Goal: Transaction & Acquisition: Obtain resource

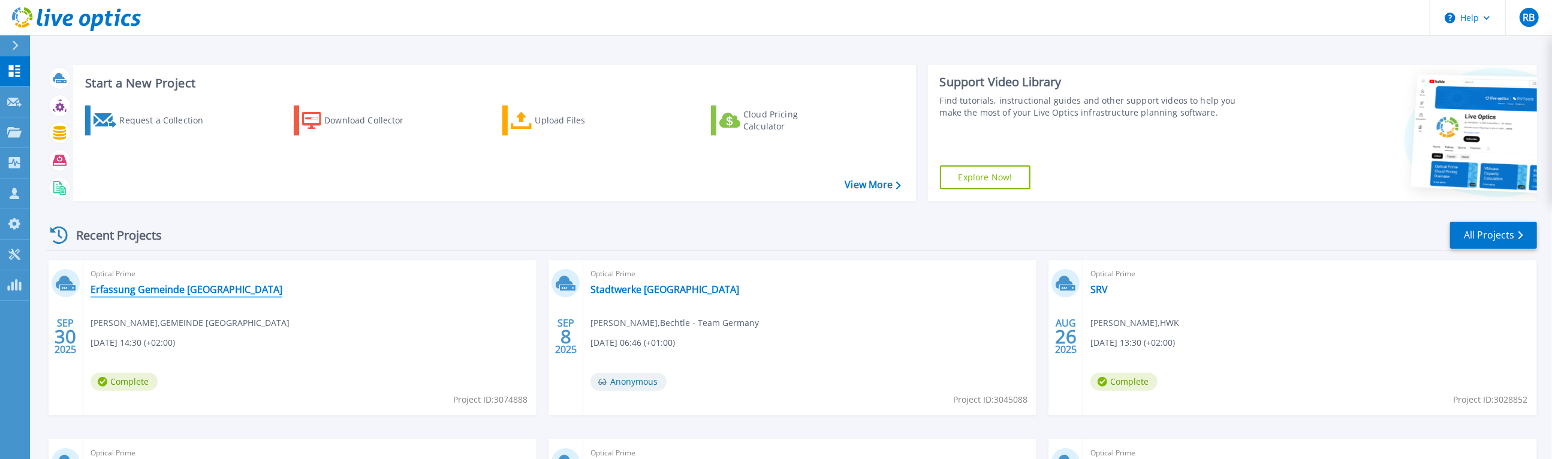
click at [173, 291] on link "Erfassung Gemeinde [GEOGRAPHIC_DATA]" at bounding box center [187, 290] width 192 height 12
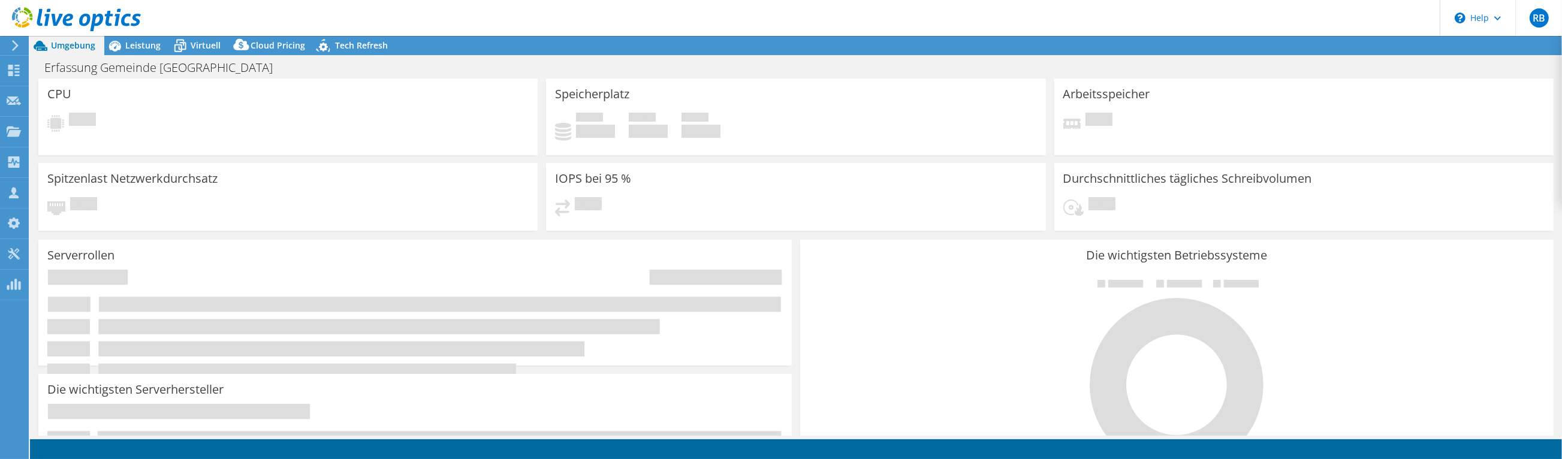
select select "USD"
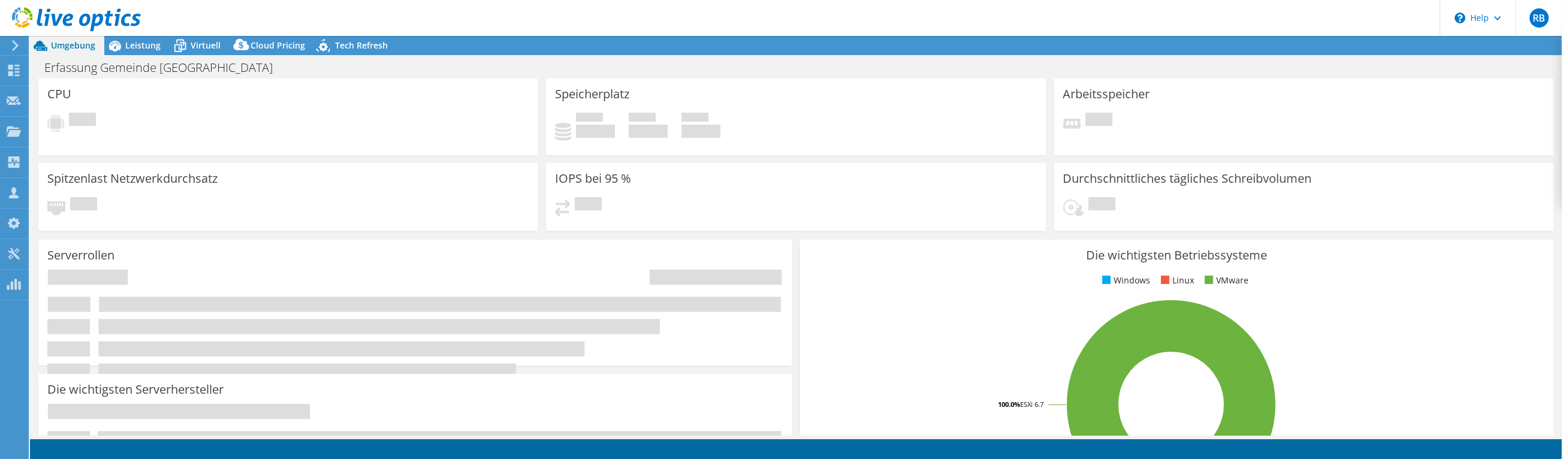
select select "EULondon"
select select "EUR"
radio input "true"
radio input "false"
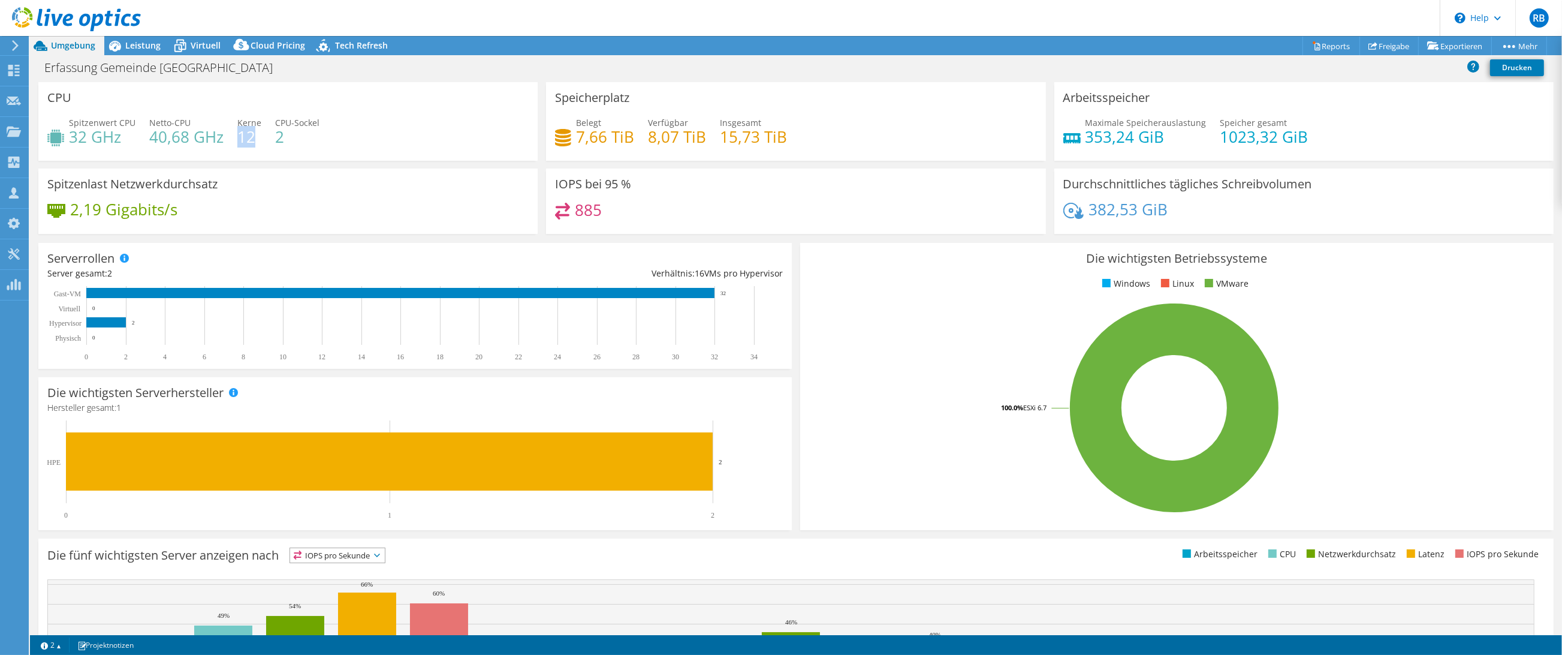
drag, startPoint x: 235, startPoint y: 135, endPoint x: 254, endPoint y: 135, distance: 19.2
click at [255, 135] on h4 "12" at bounding box center [249, 136] width 24 height 13
drag, startPoint x: 600, startPoint y: 138, endPoint x: 565, endPoint y: 144, distance: 35.9
click at [565, 143] on div "Belegt 7,66 TiB" at bounding box center [594, 129] width 79 height 27
drag, startPoint x: 716, startPoint y: 136, endPoint x: 781, endPoint y: 134, distance: 64.8
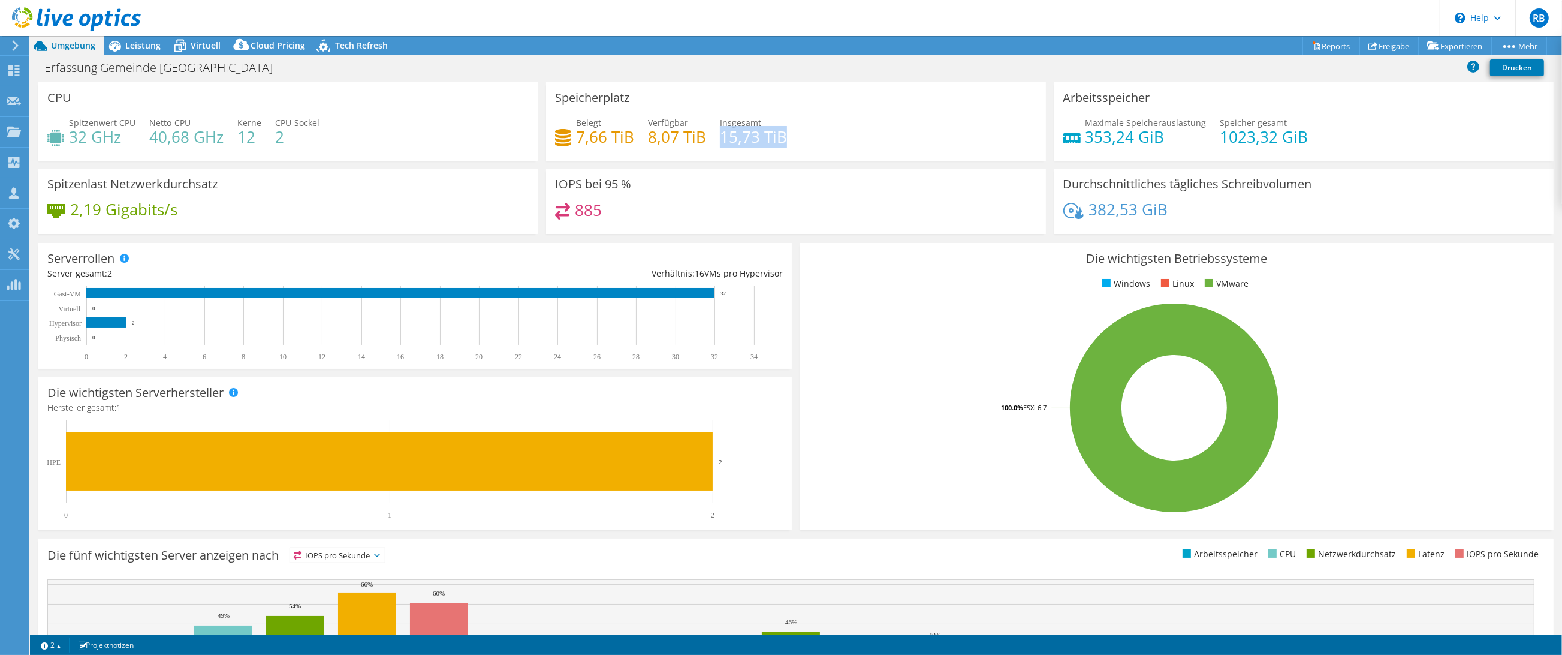
click at [785, 134] on div "Belegt 7,66 TiB Verfügbar 8,07 TiB Insgesamt 15,73 TiB" at bounding box center [795, 135] width 481 height 39
drag, startPoint x: 644, startPoint y: 141, endPoint x: 674, endPoint y: 139, distance: 30.0
click at [676, 138] on h4 "8,07 TiB" at bounding box center [677, 136] width 58 height 13
click at [688, 192] on div "IOPS bei 95 % 885" at bounding box center [795, 200] width 499 height 65
drag, startPoint x: 136, startPoint y: 45, endPoint x: 162, endPoint y: 119, distance: 78.1
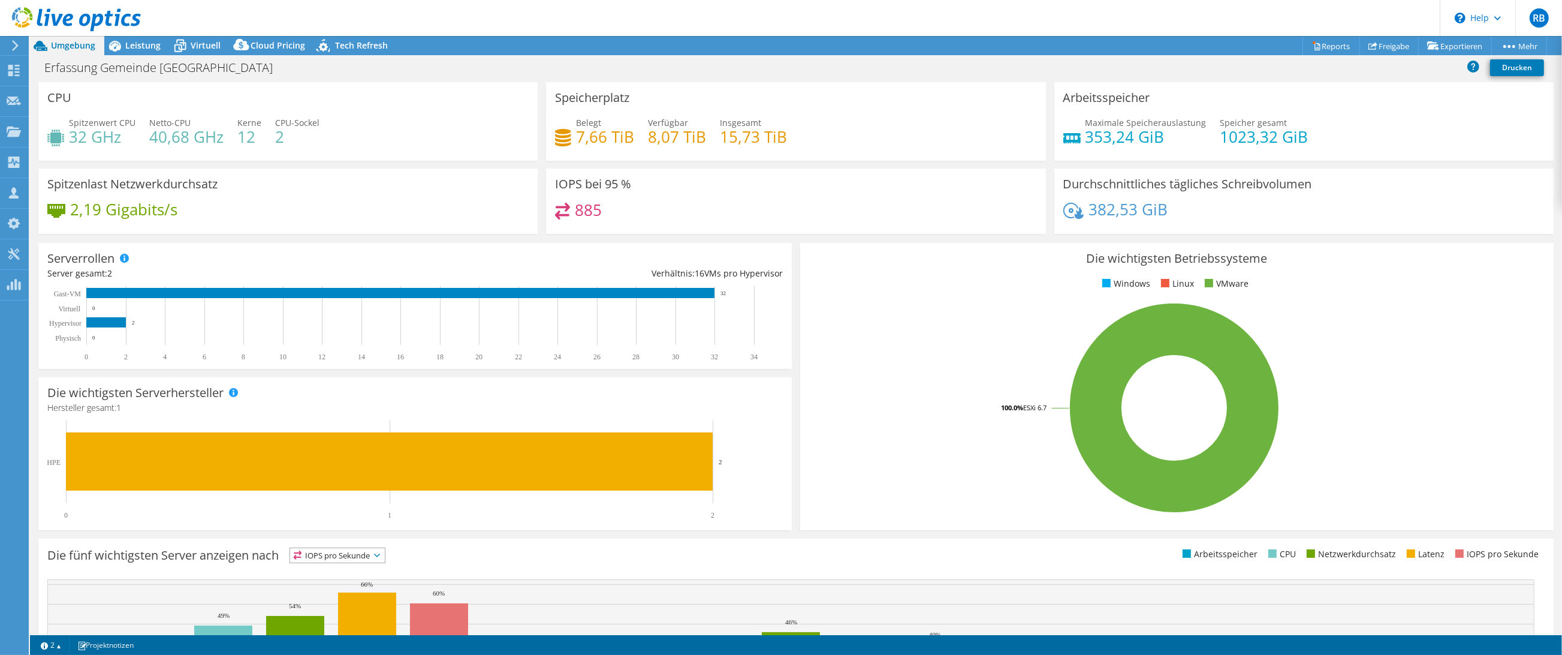
click at [136, 45] on span "Leistung" at bounding box center [142, 45] width 35 height 11
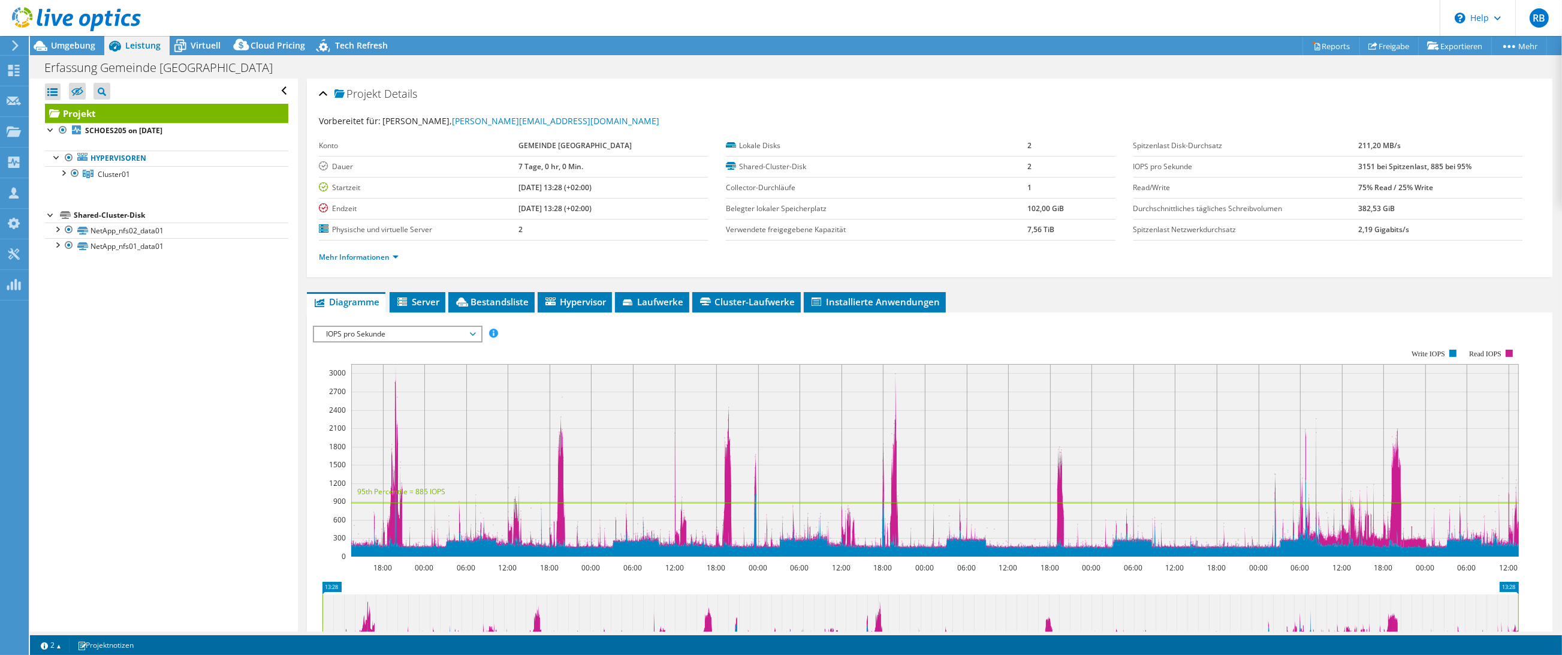
click at [382, 330] on span "IOPS pro Sekunde" at bounding box center [397, 334] width 154 height 14
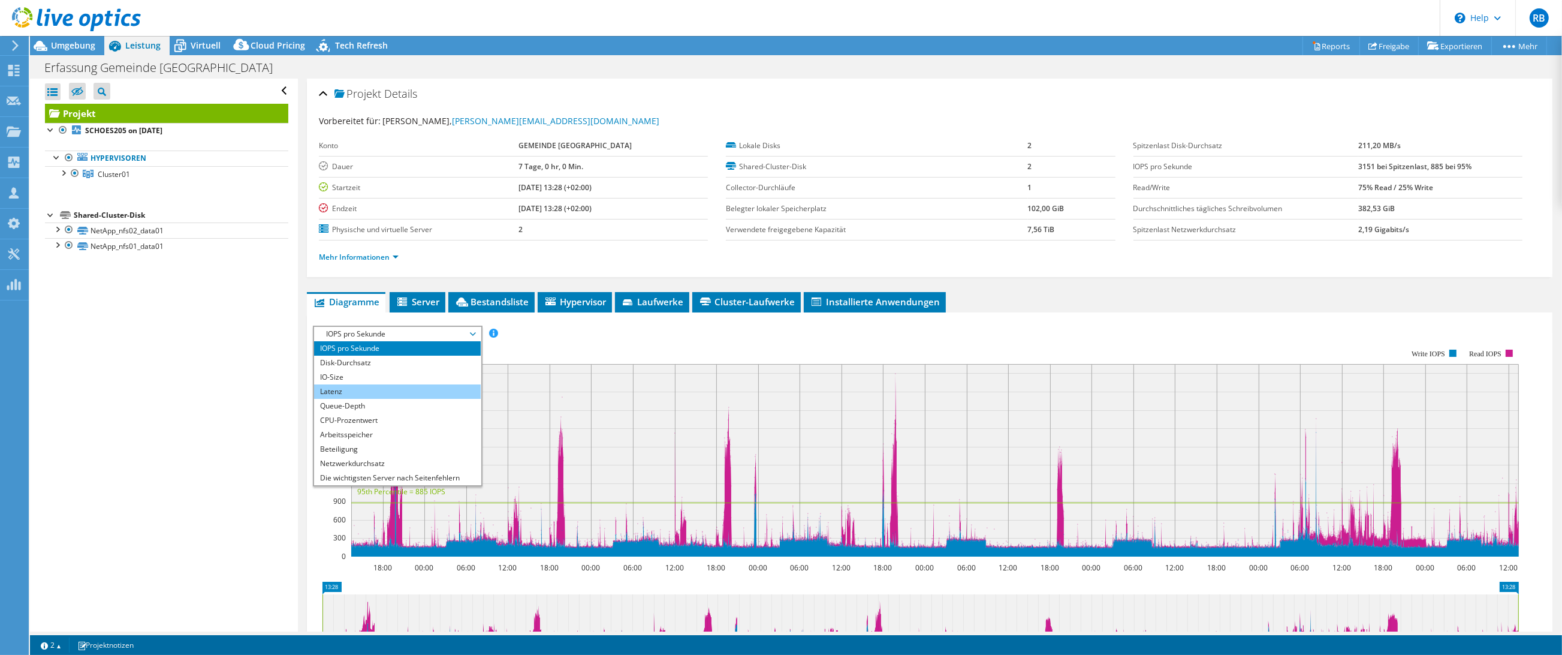
click at [351, 385] on li "Latenz" at bounding box center [397, 391] width 166 height 14
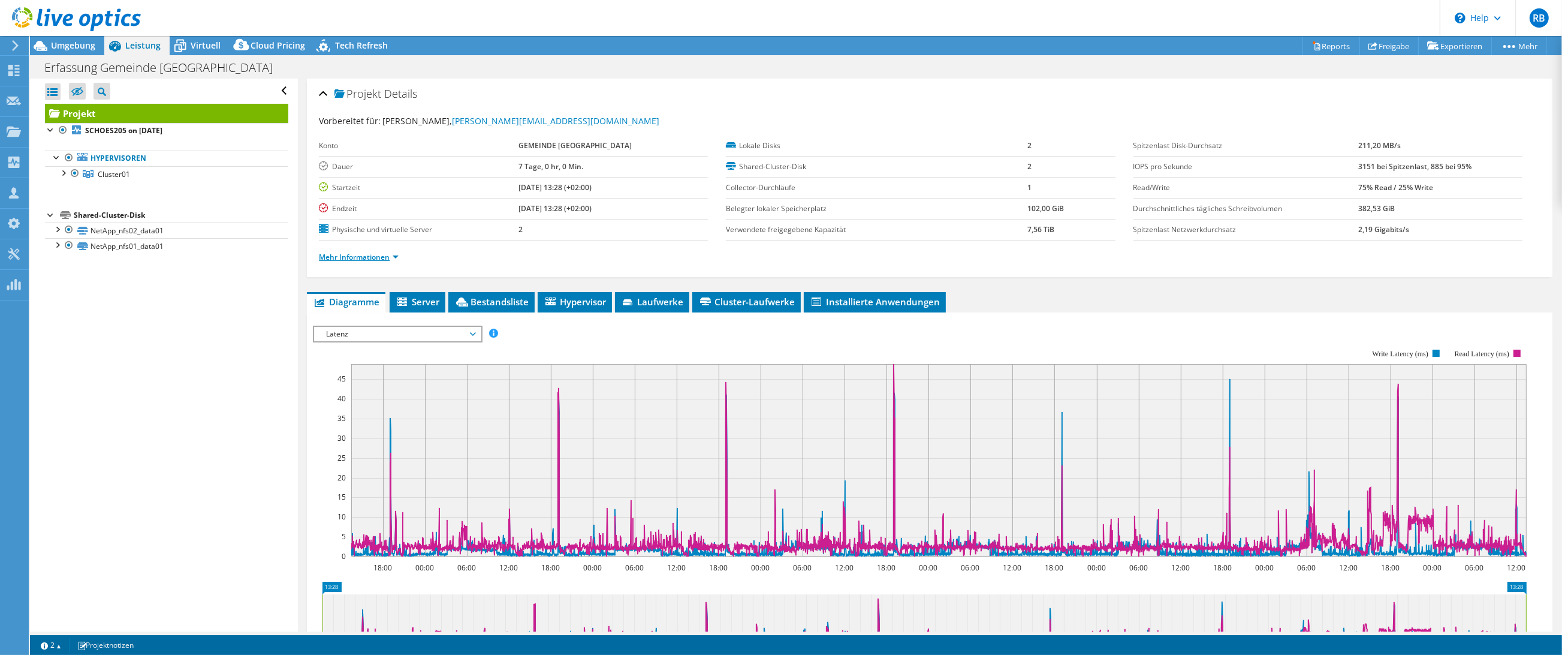
click at [348, 260] on link "Mehr Informationen" at bounding box center [359, 257] width 80 height 10
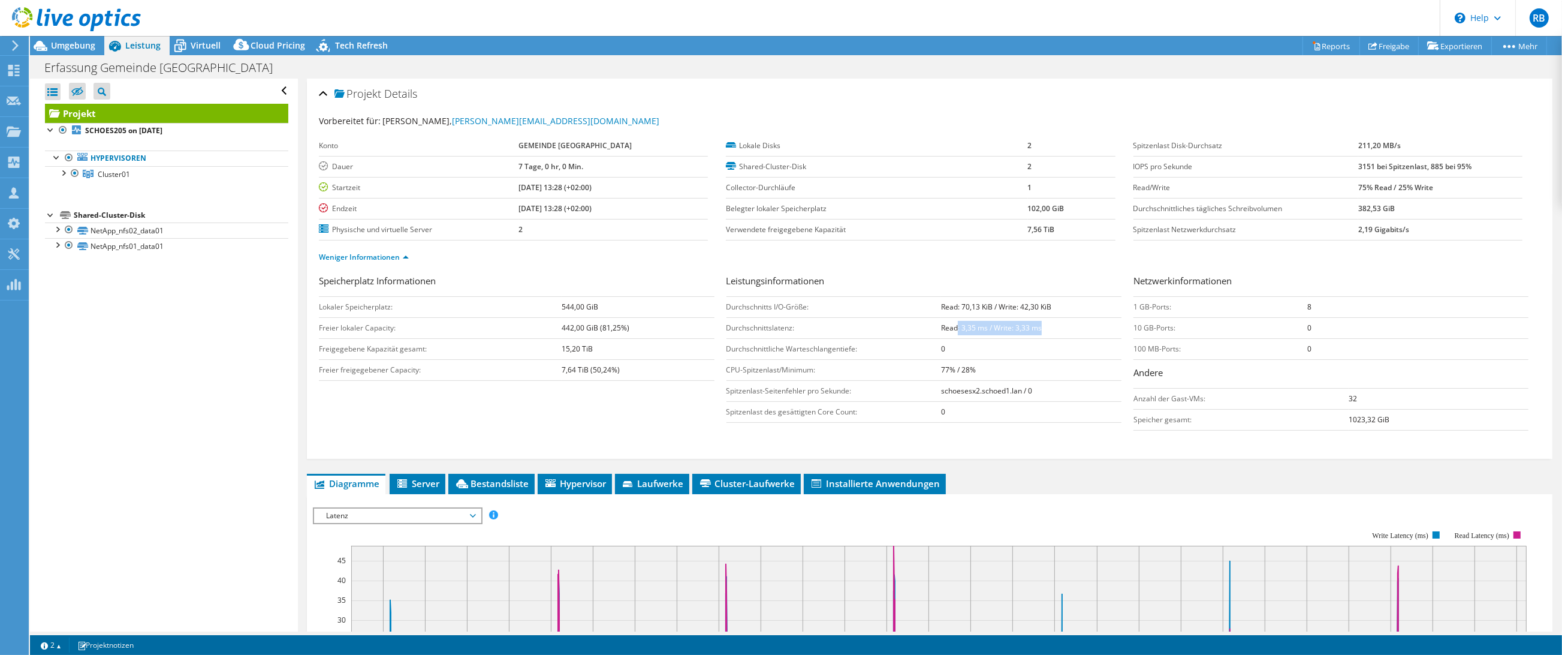
drag, startPoint x: 951, startPoint y: 327, endPoint x: 1047, endPoint y: 325, distance: 96.5
click at [1047, 325] on td "Read: 3,35 ms / Write: 3,33 ms" at bounding box center [1031, 327] width 180 height 21
click at [1009, 327] on b "Read: 3,35 ms / Write: 3,33 ms" at bounding box center [991, 327] width 101 height 10
click at [345, 255] on link "Weniger Informationen" at bounding box center [364, 257] width 90 height 10
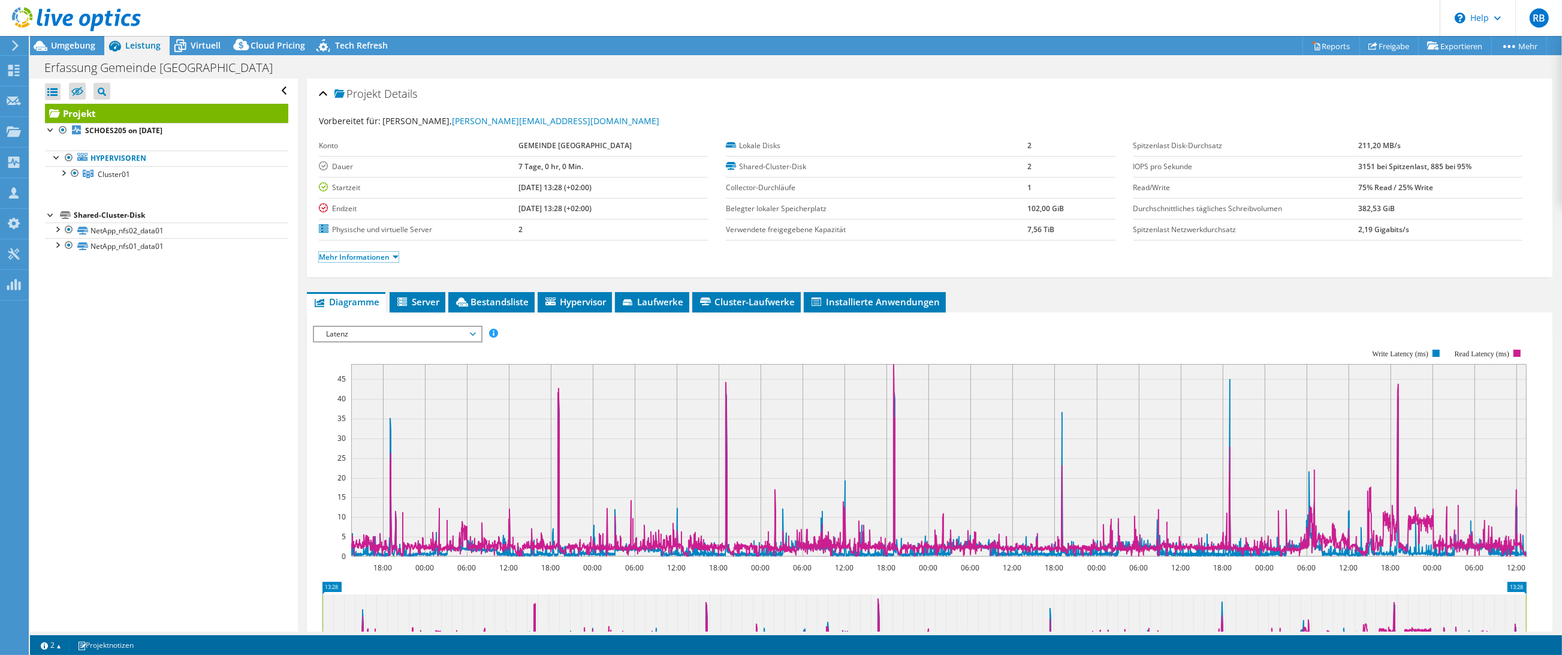
scroll to position [67, 0]
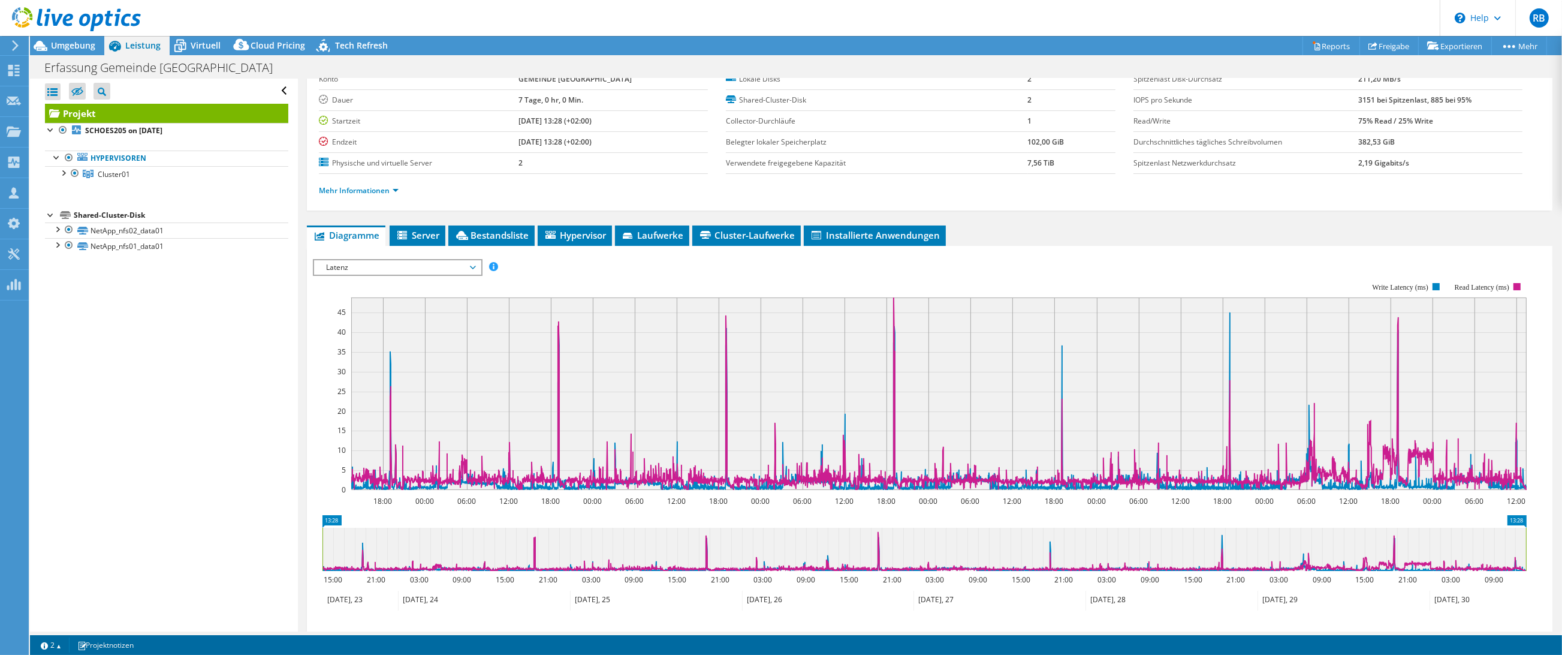
click at [423, 261] on span "Latenz" at bounding box center [397, 267] width 154 height 14
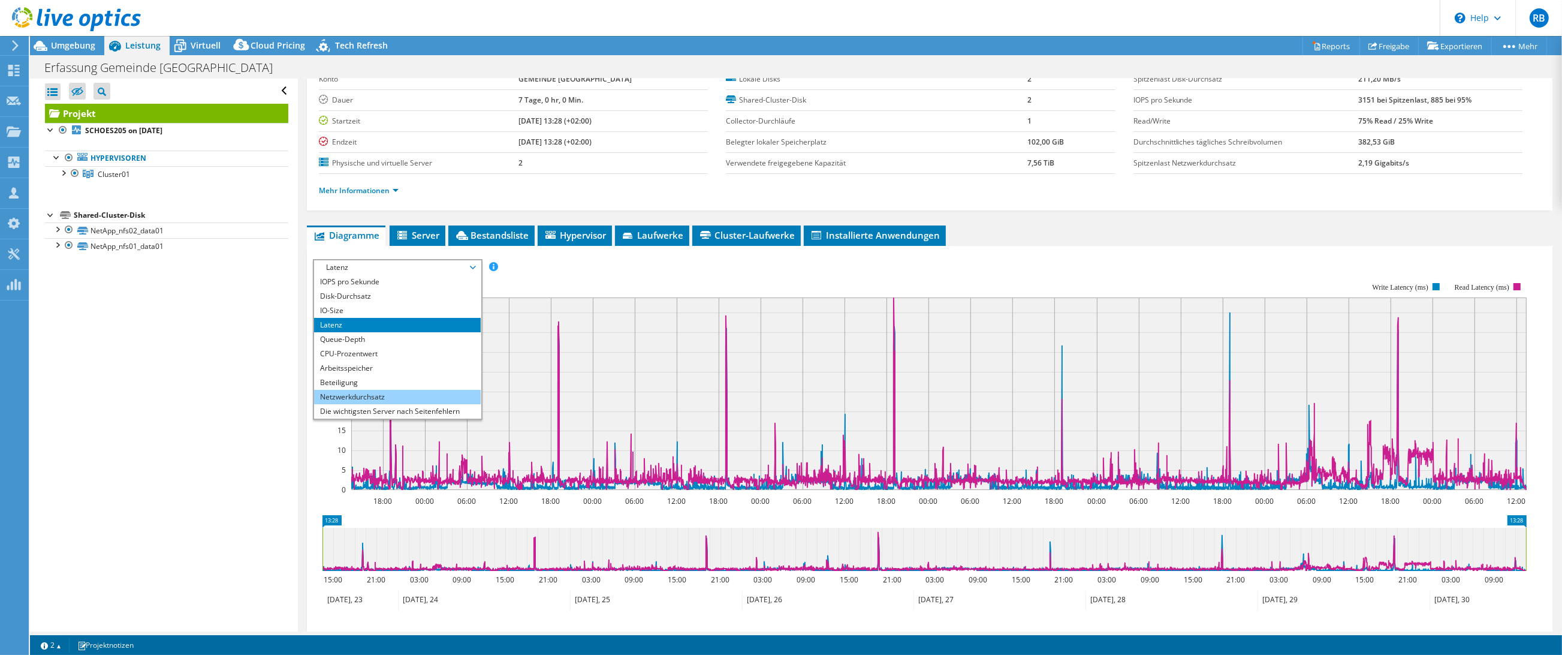
drag, startPoint x: 393, startPoint y: 361, endPoint x: 421, endPoint y: 395, distance: 43.8
click at [393, 361] on li "Arbeitsspeicher" at bounding box center [397, 368] width 166 height 14
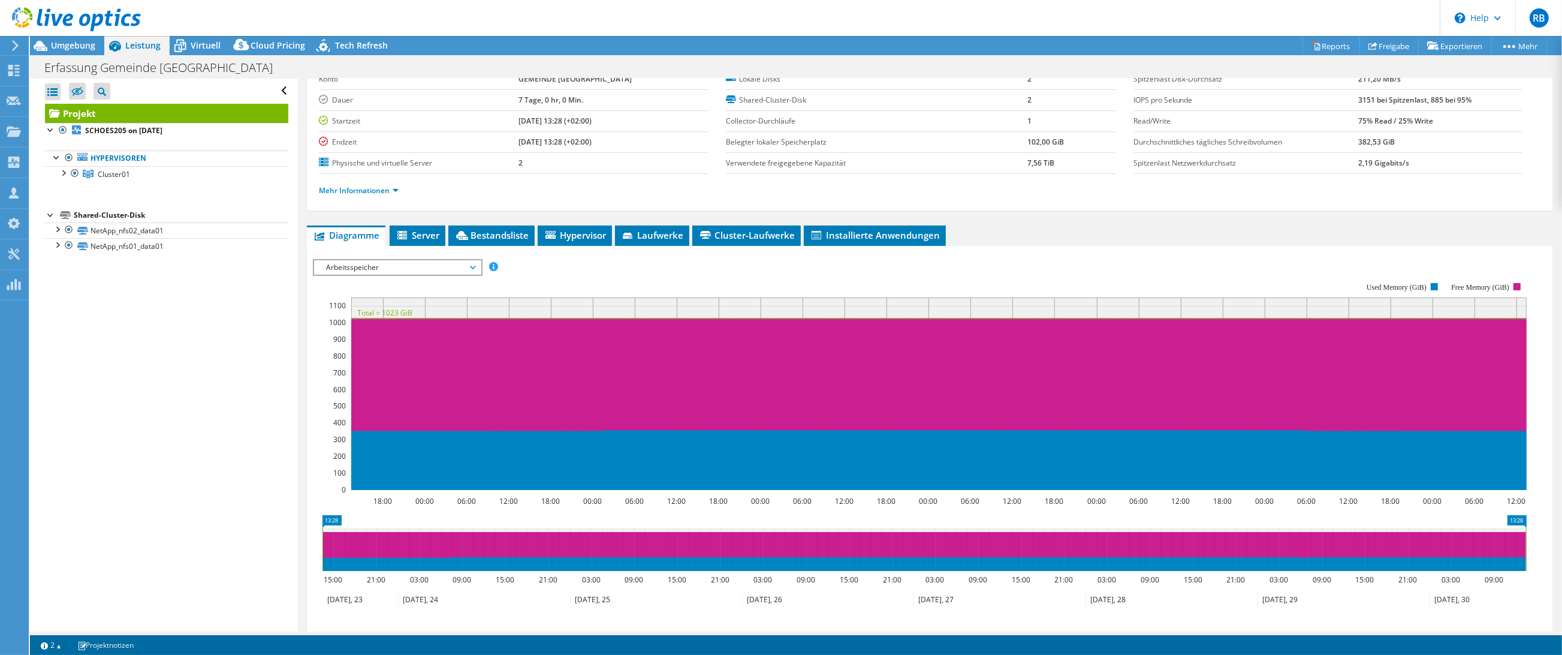
click at [367, 264] on span "Arbeitsspeicher" at bounding box center [397, 267] width 154 height 14
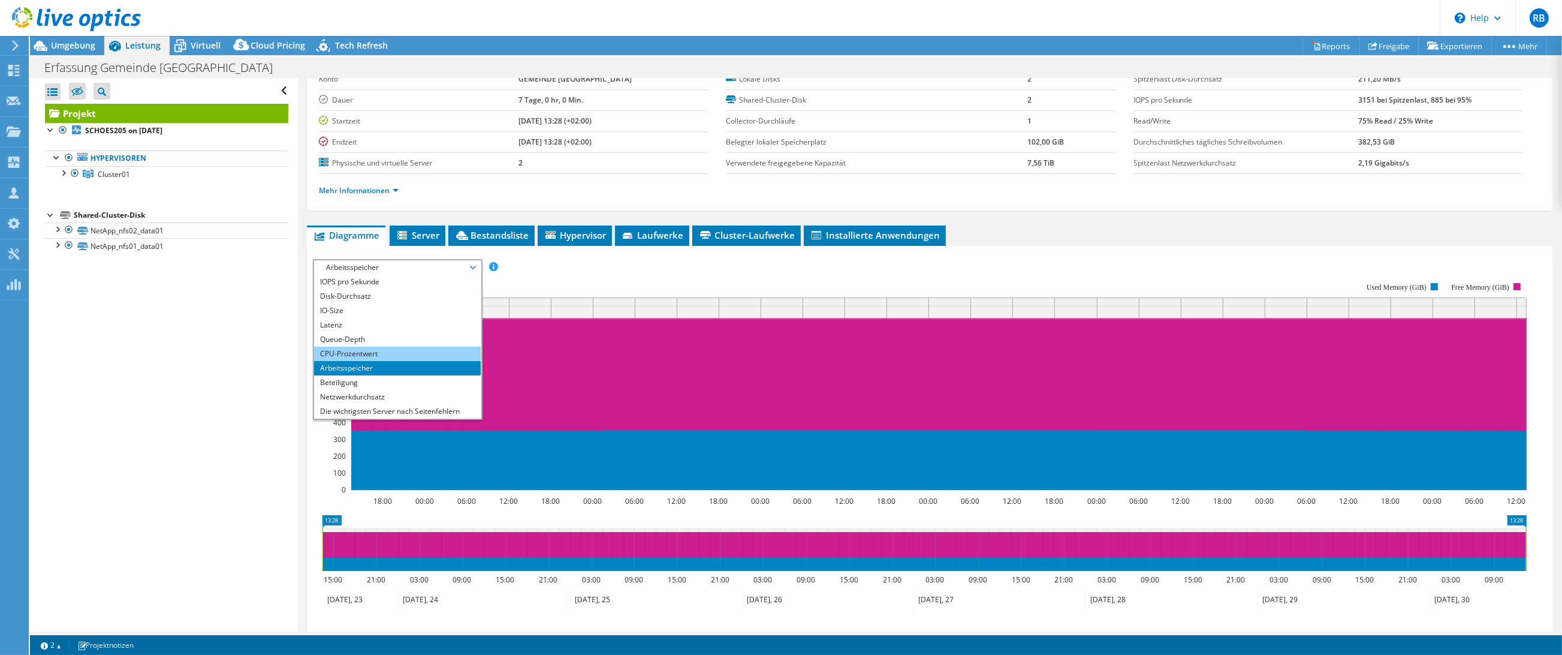
click at [388, 349] on li "CPU-Prozentwert" at bounding box center [397, 353] width 166 height 14
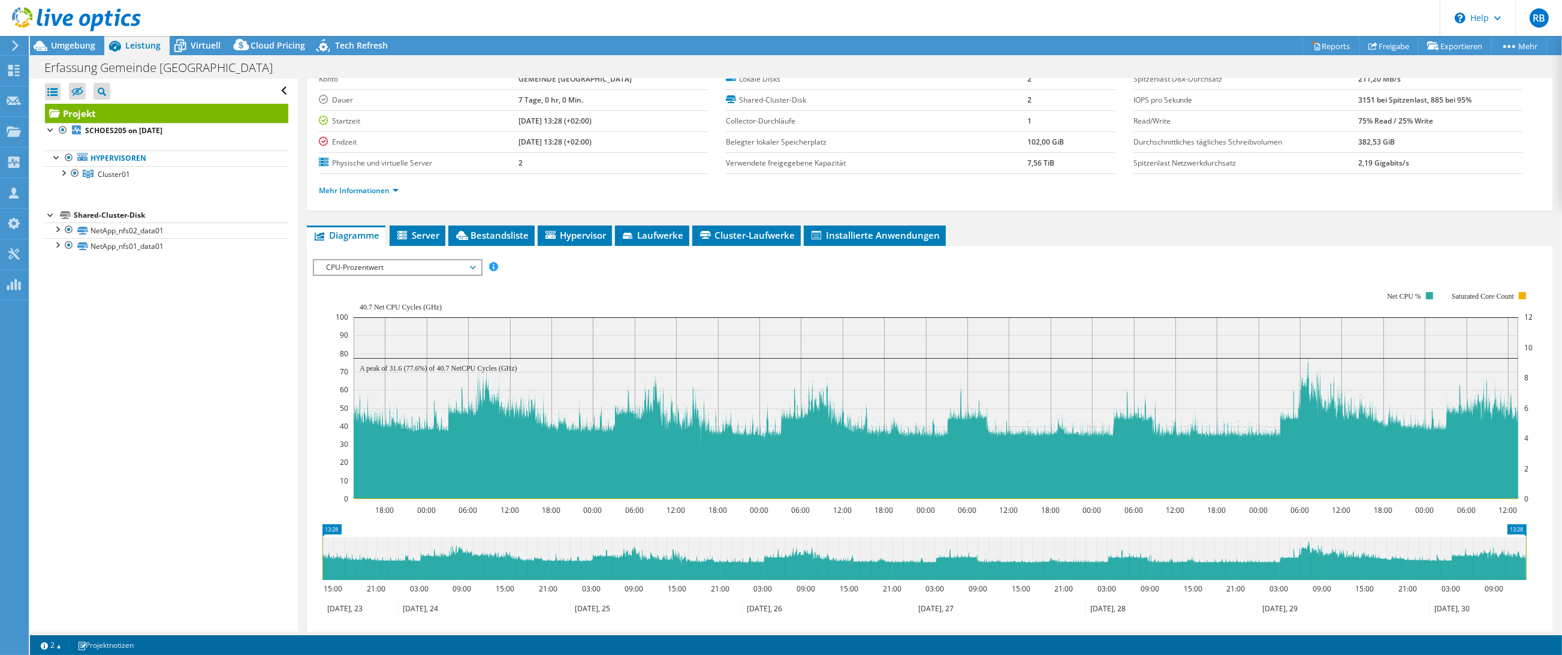
drag, startPoint x: 59, startPoint y: 173, endPoint x: 68, endPoint y: 185, distance: 14.6
click at [59, 173] on div at bounding box center [63, 172] width 12 height 12
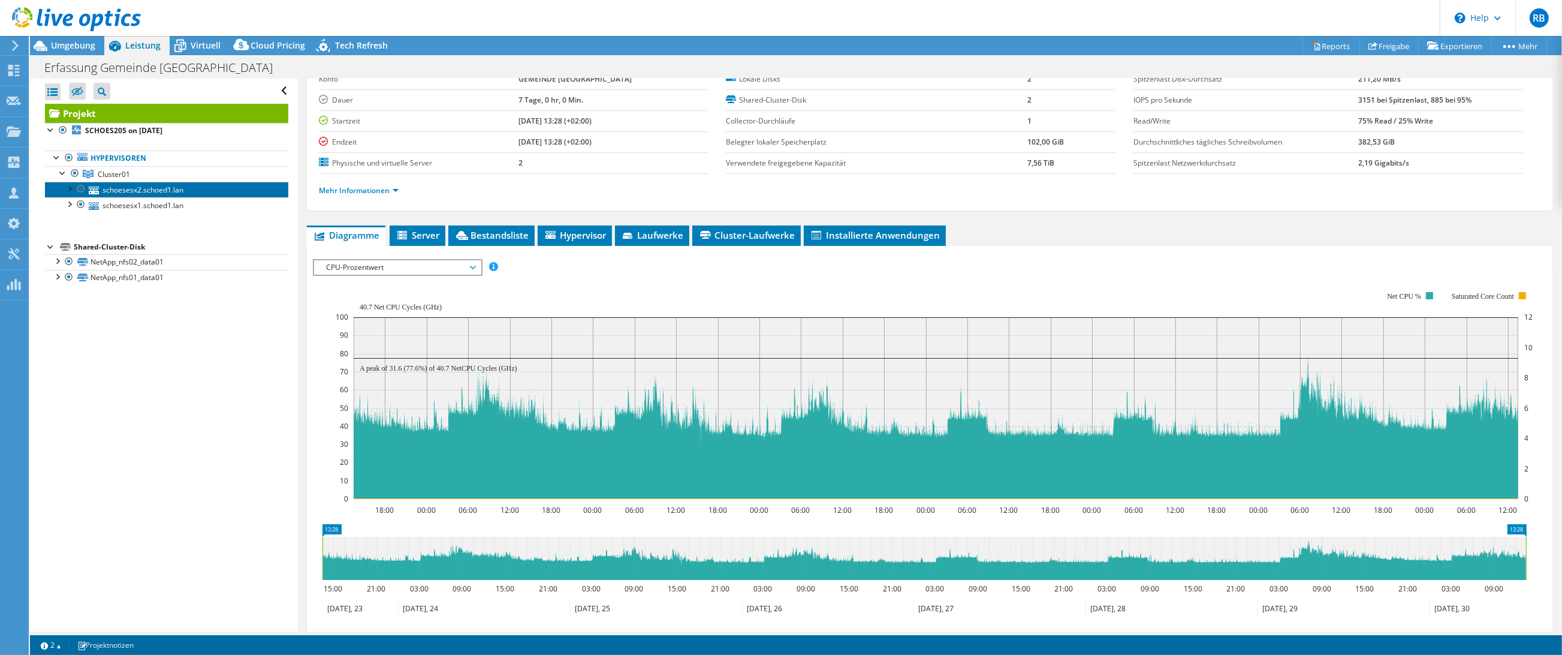
click at [137, 190] on link "schoesesx2.schoed1.lan" at bounding box center [166, 190] width 243 height 16
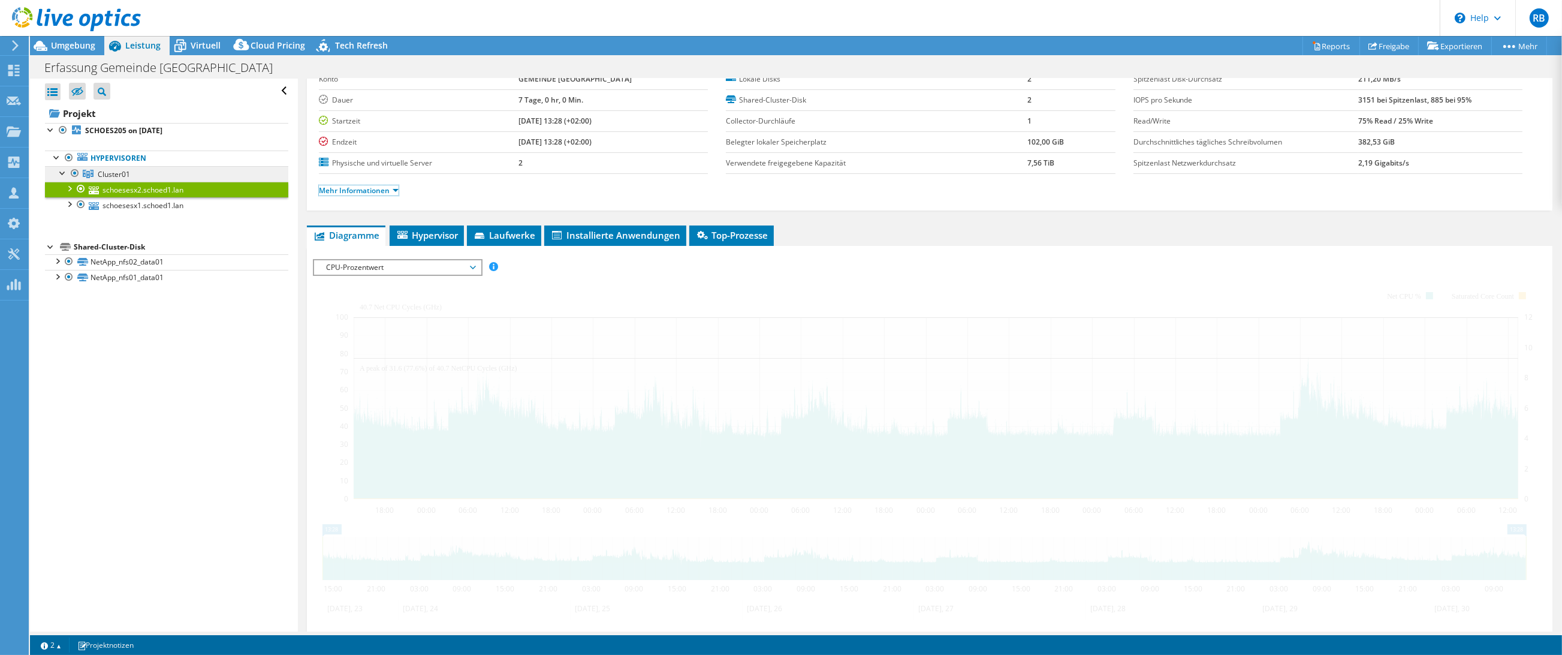
click at [353, 189] on link "Mehr Informationen" at bounding box center [359, 190] width 80 height 10
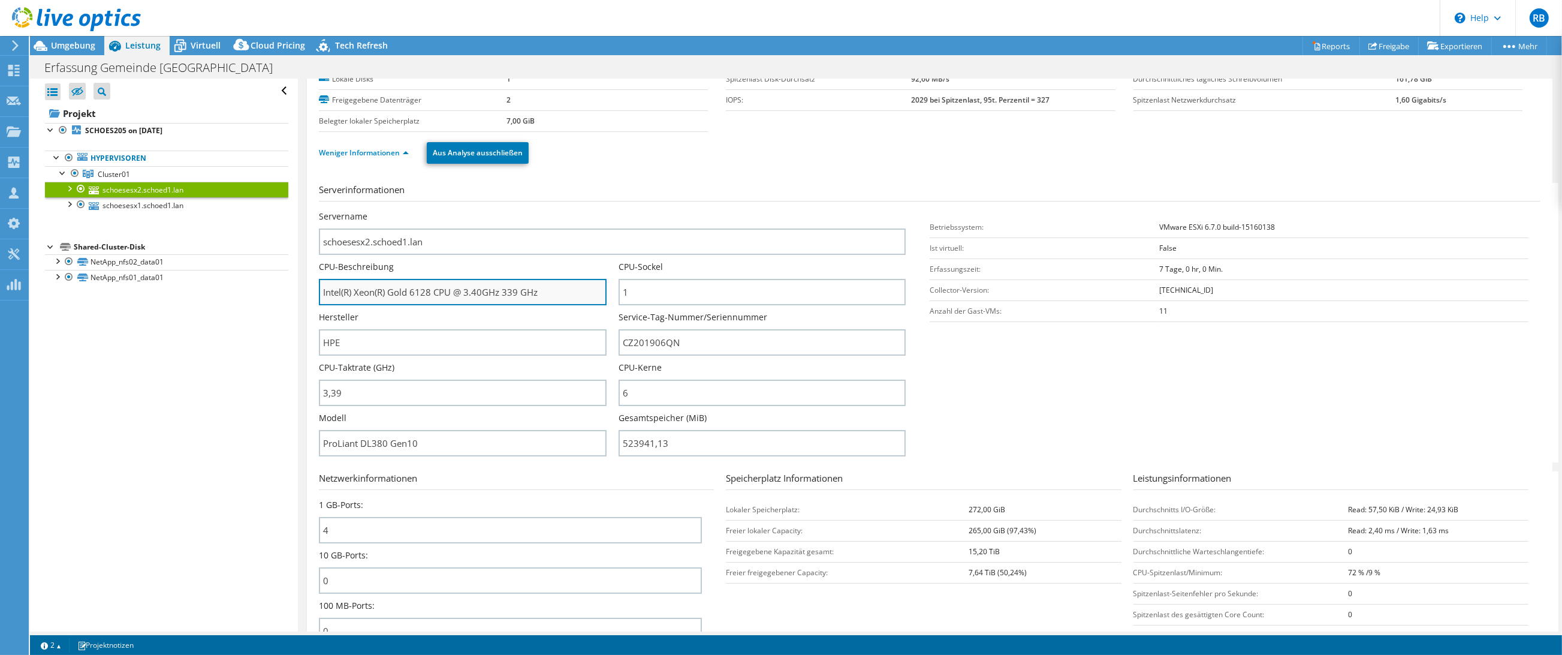
drag, startPoint x: 406, startPoint y: 293, endPoint x: 432, endPoint y: 293, distance: 25.2
click at [432, 293] on input "Intel(R) Xeon(R) Gold 6128 CPU @ 3.40GHz 339 GHz" at bounding box center [462, 292] width 287 height 26
click at [417, 290] on input "Intel(R) Xeon(R) Gold 6128 CPU @ 3.40GHz 339 GHz" at bounding box center [462, 292] width 287 height 26
click at [422, 293] on input "Intel(R) Xeon(R) Gold 6128 CPU @ 3.40GHz 339 GHz" at bounding box center [462, 292] width 287 height 26
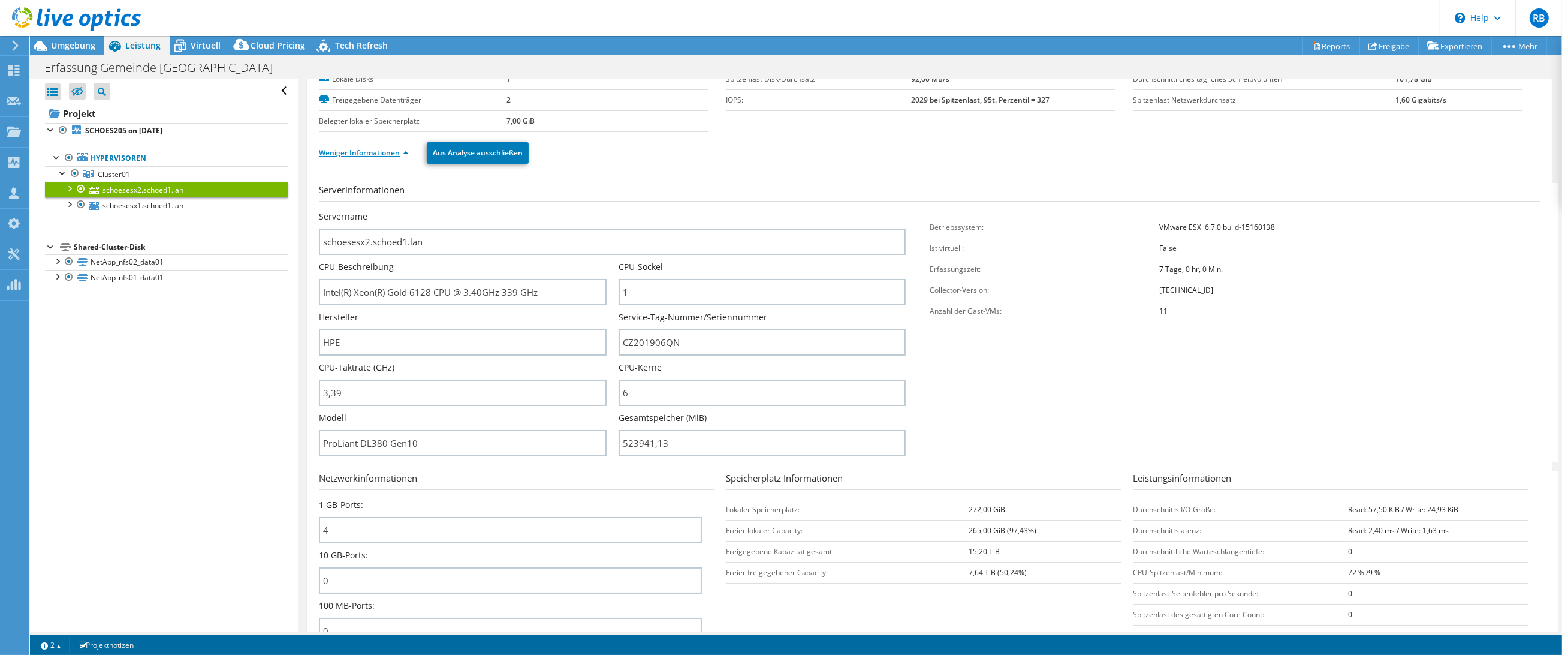
click at [384, 153] on link "Weniger Informationen" at bounding box center [364, 152] width 90 height 10
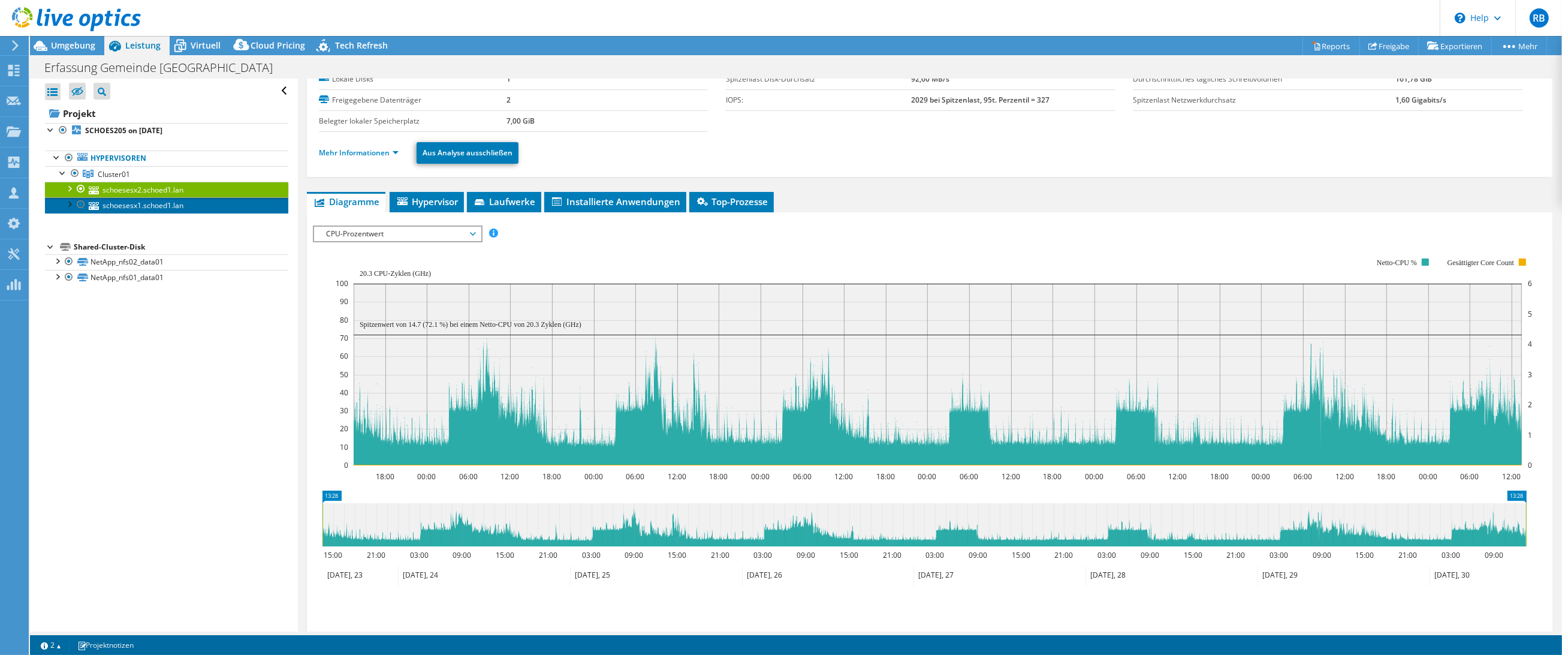
click at [131, 209] on link "schoesesx1.schoed1.lan" at bounding box center [166, 205] width 243 height 16
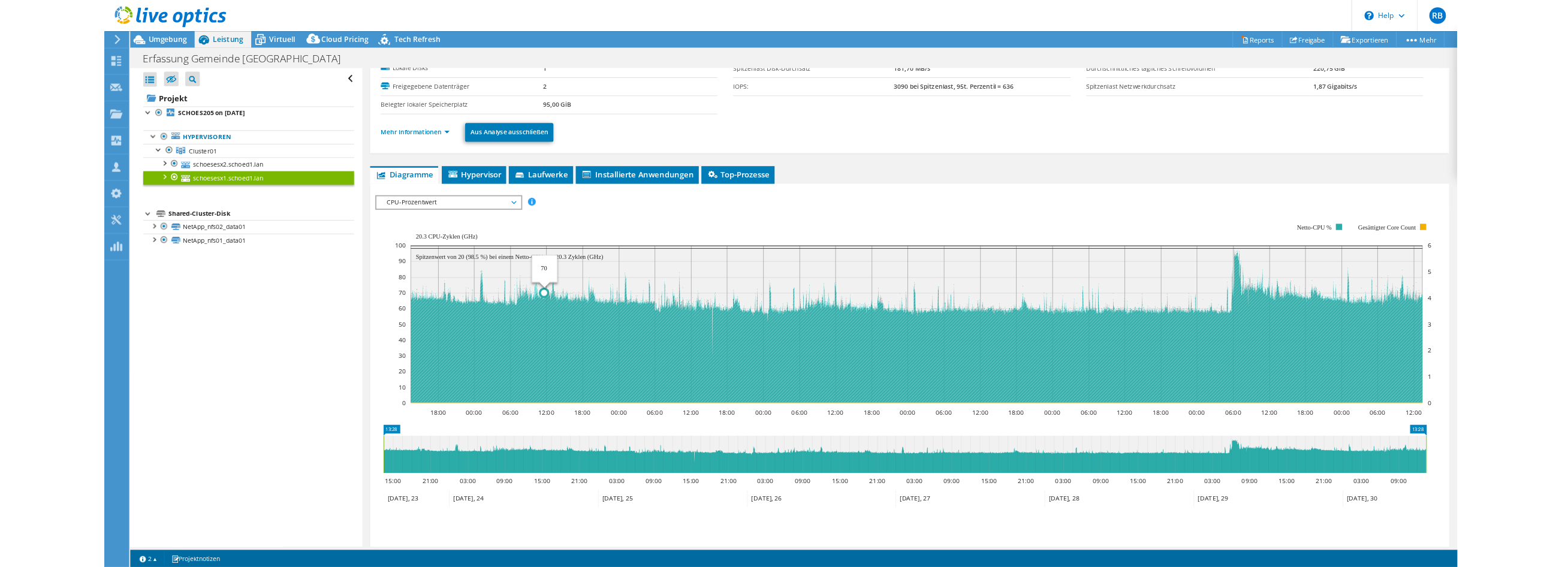
scroll to position [0, 0]
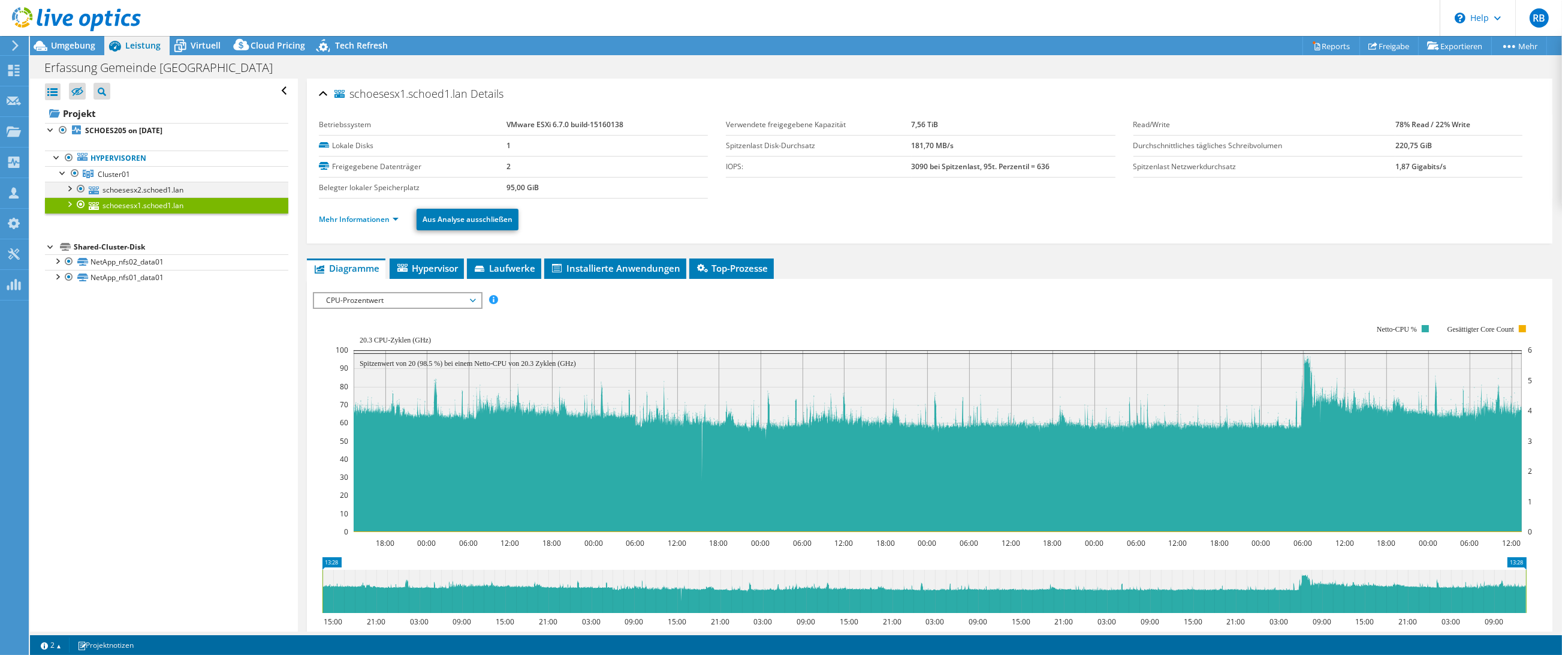
click at [71, 188] on div at bounding box center [69, 188] width 12 height 12
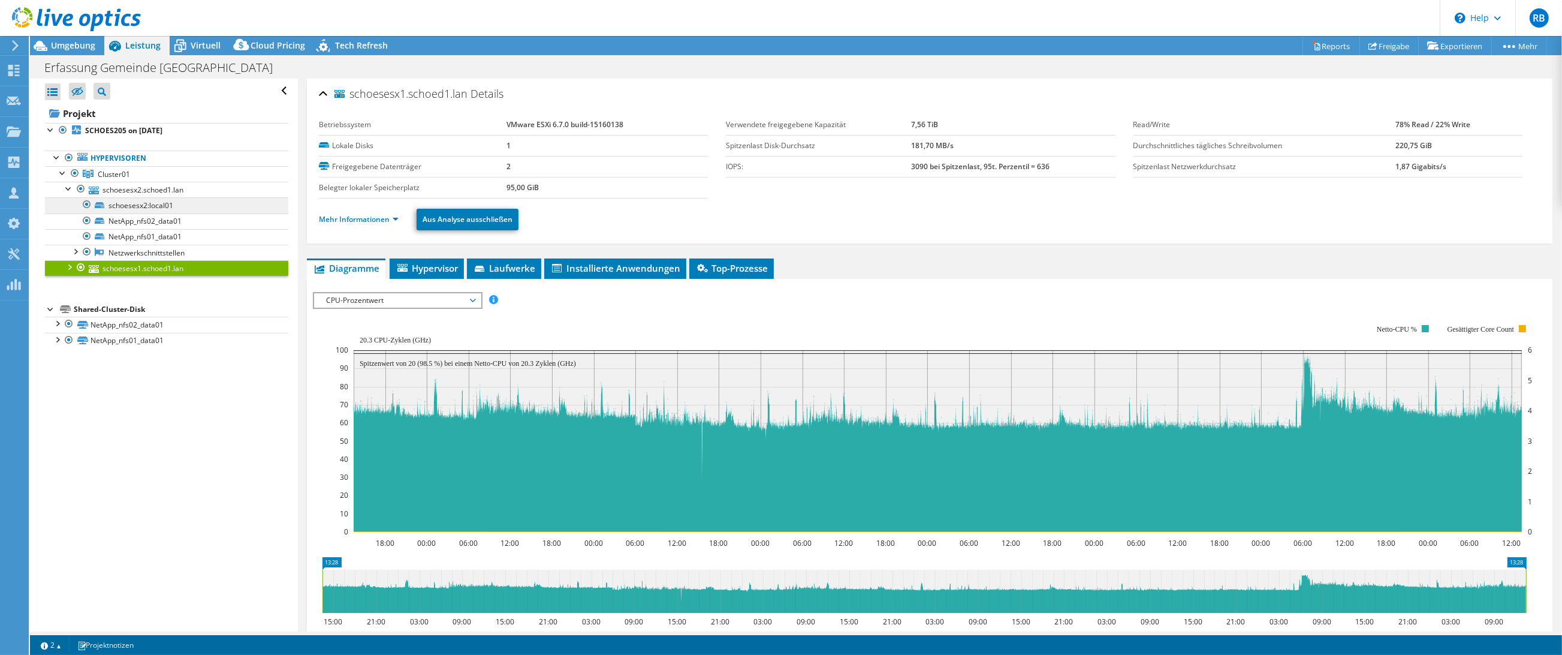
drag, startPoint x: 68, startPoint y: 189, endPoint x: 75, endPoint y: 209, distance: 21.0
click at [68, 189] on div at bounding box center [69, 188] width 12 height 12
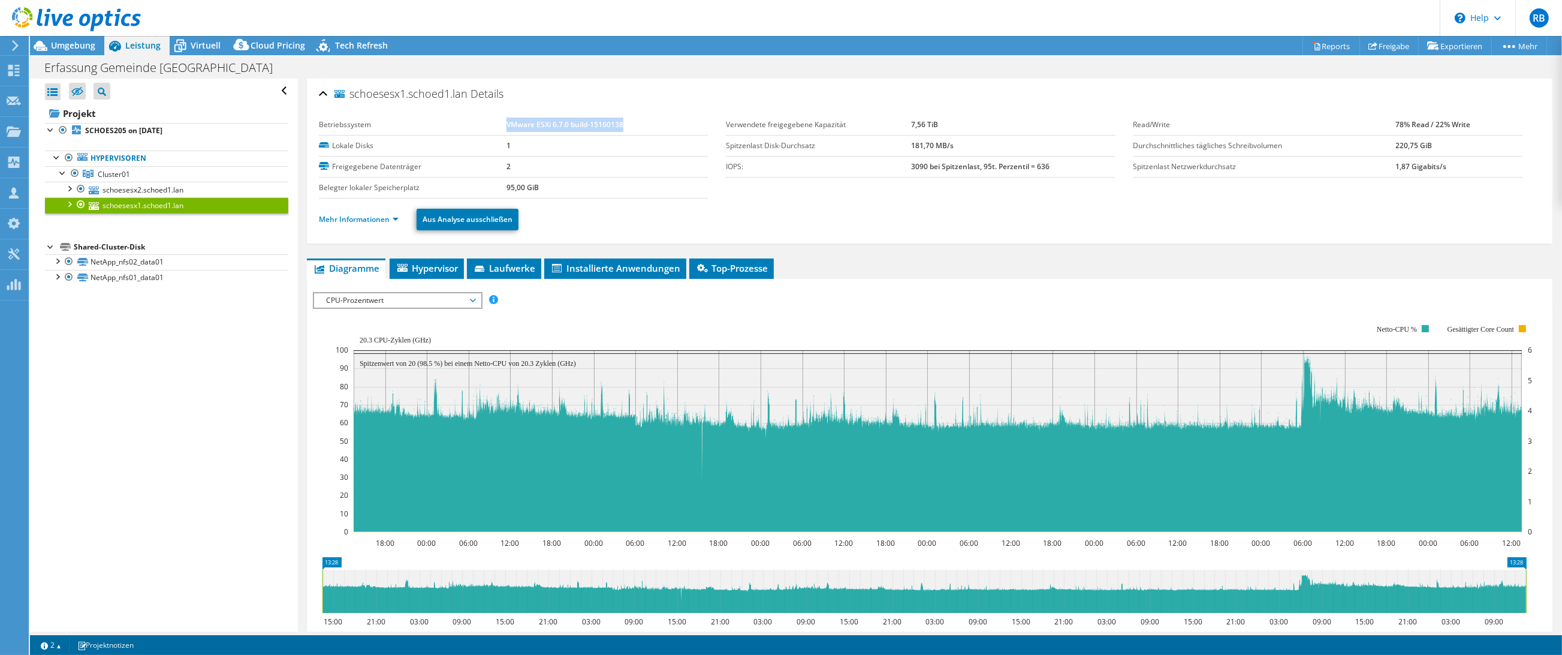
drag, startPoint x: 502, startPoint y: 125, endPoint x: 623, endPoint y: 130, distance: 121.2
click at [623, 130] on td "VMware ESXi 6.7.0 build-15160138" at bounding box center [608, 124] width 202 height 21
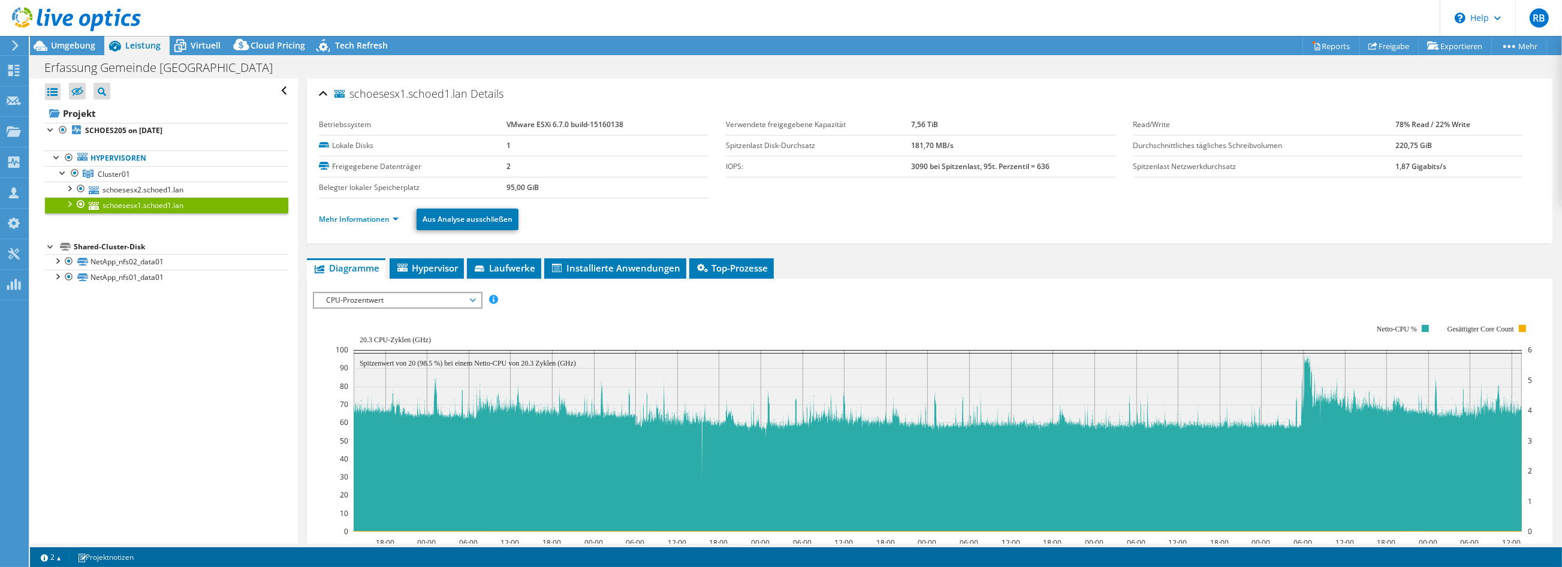
click at [183, 370] on div "Alle öffnen Alle schließen Ausgeschlossene Knoten verbergen Projektbaumfilter" at bounding box center [163, 311] width 267 height 465
click at [371, 214] on link "Mehr Informationen" at bounding box center [359, 219] width 80 height 10
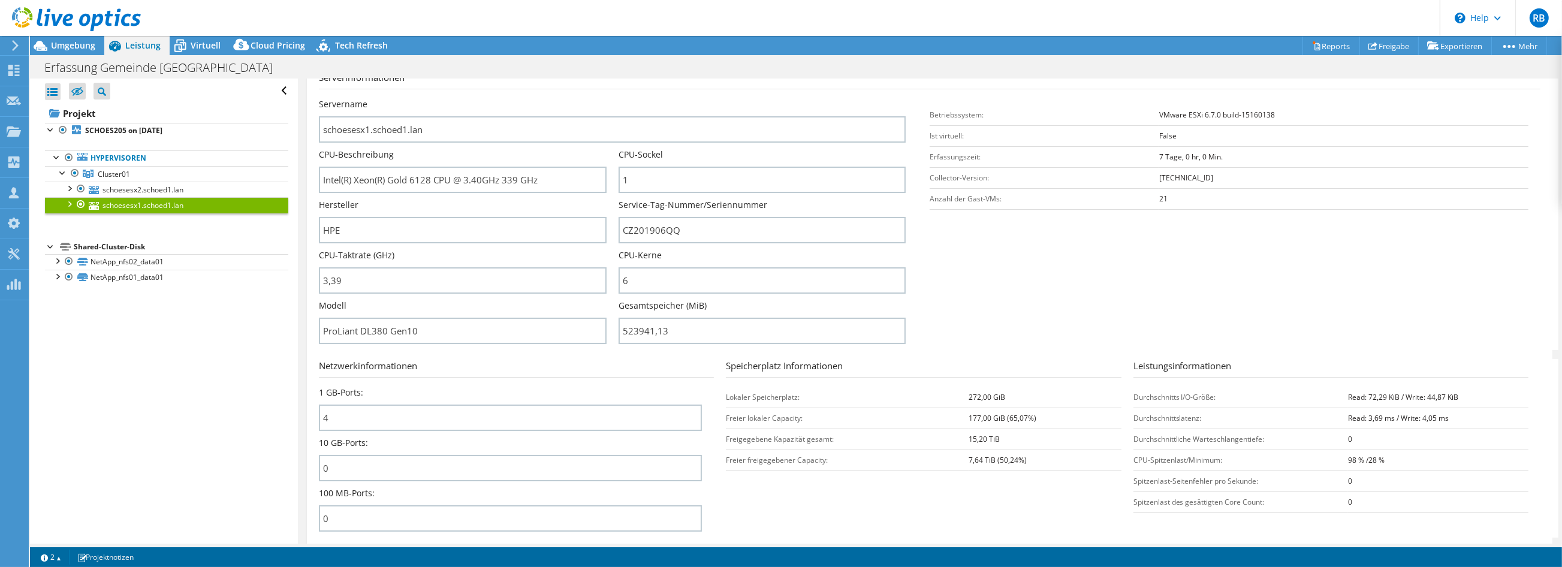
scroll to position [200, 0]
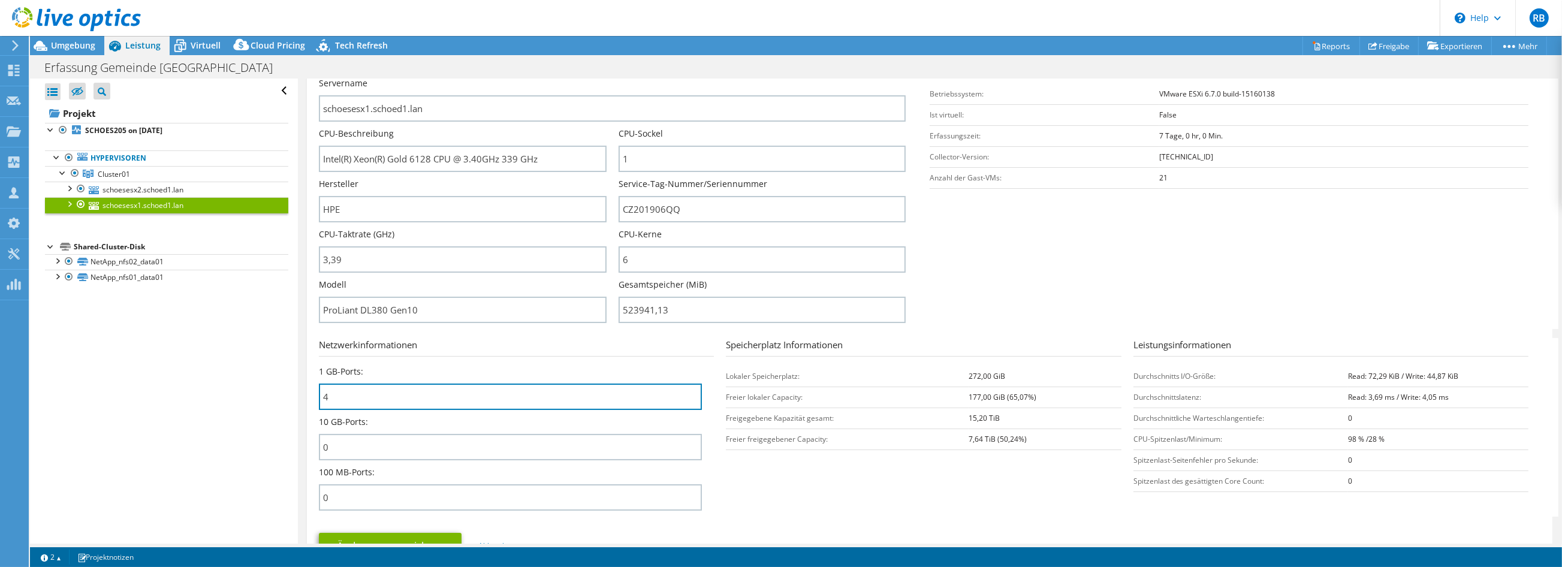
drag, startPoint x: 349, startPoint y: 400, endPoint x: 308, endPoint y: 400, distance: 41.4
click at [308, 400] on div "schoesesx1.schoed1.lan Details Betriebssystem VMware ESXi 6.7.0 build-15160138 …" at bounding box center [930, 233] width 1246 height 709
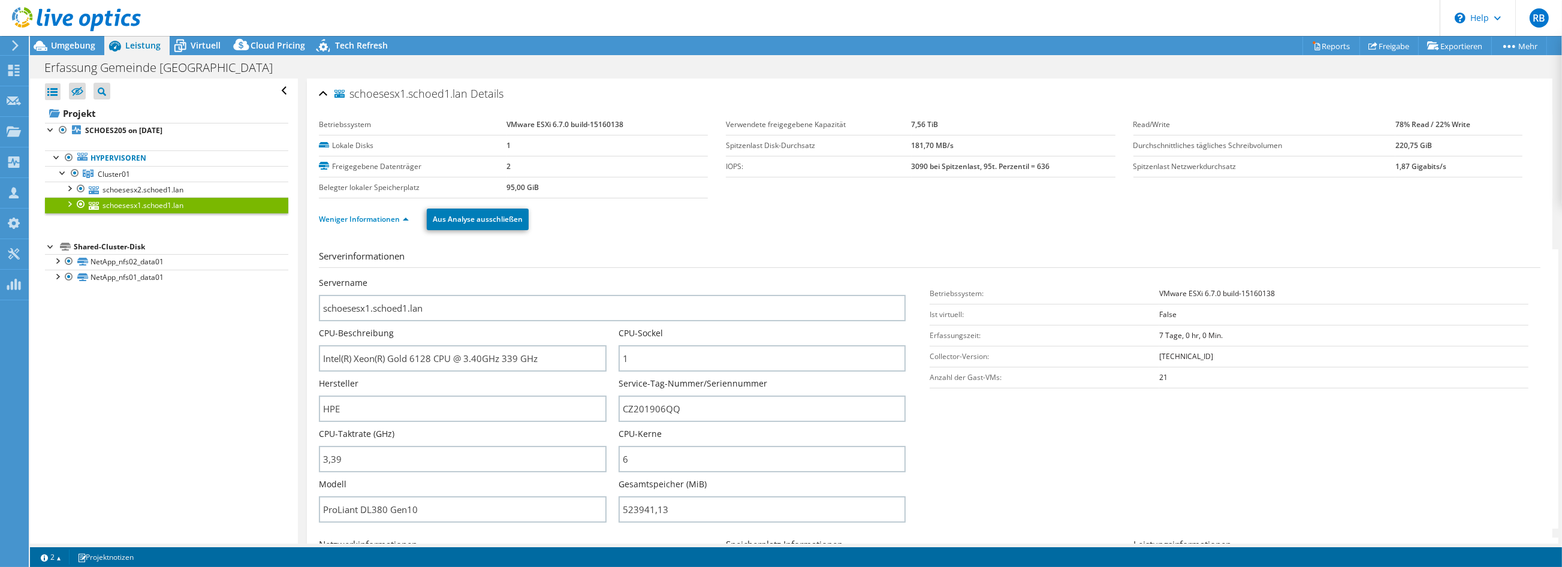
click at [651, 240] on div "Serverinformationen Servername schoesesx1.schoed1.lan CPU-Beschreibung Intel(R)…" at bounding box center [930, 512] width 1222 height 544
click at [68, 45] on span "Umgebung" at bounding box center [73, 45] width 44 height 11
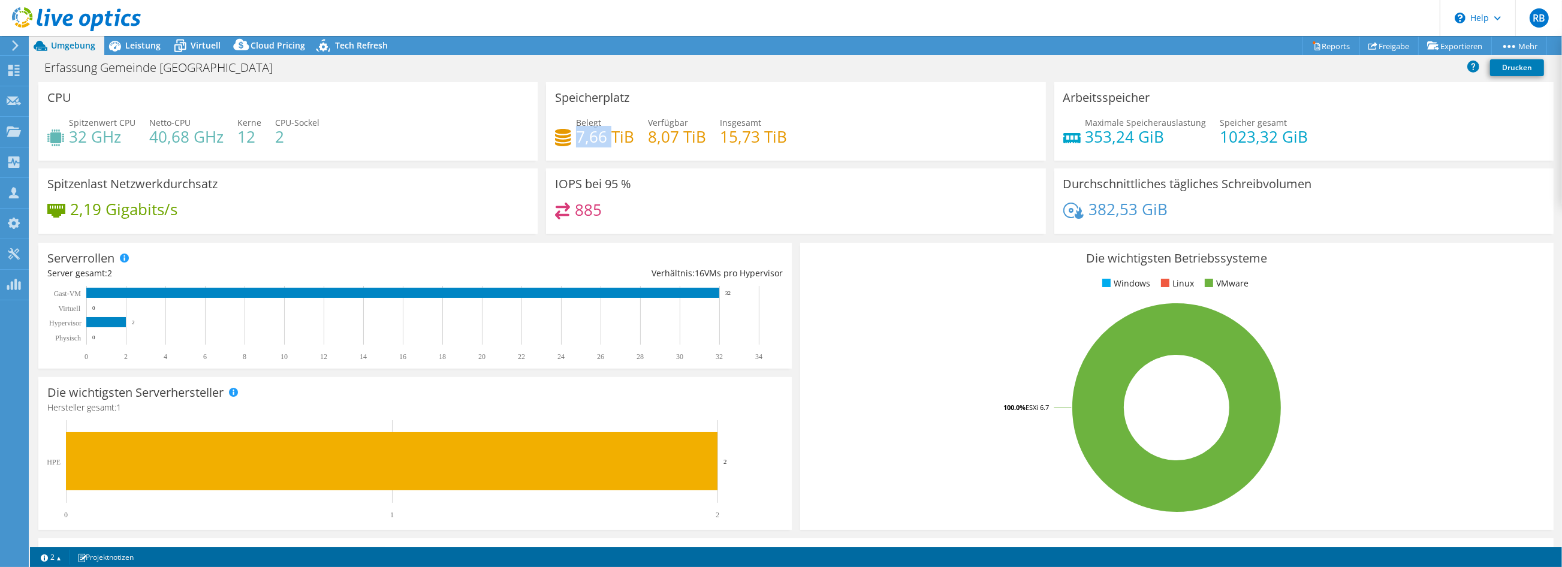
drag, startPoint x: 574, startPoint y: 137, endPoint x: 609, endPoint y: 137, distance: 34.8
click at [609, 137] on h4 "7,66 TiB" at bounding box center [605, 136] width 58 height 13
click at [460, 16] on header "RB Teammitglied [PERSON_NAME] [EMAIL_ADDRESS][PERSON_NAME][PERSON_NAME][DOMAIN_…" at bounding box center [781, 18] width 1562 height 36
click at [287, 42] on span "Cloud Pricing" at bounding box center [278, 45] width 55 height 11
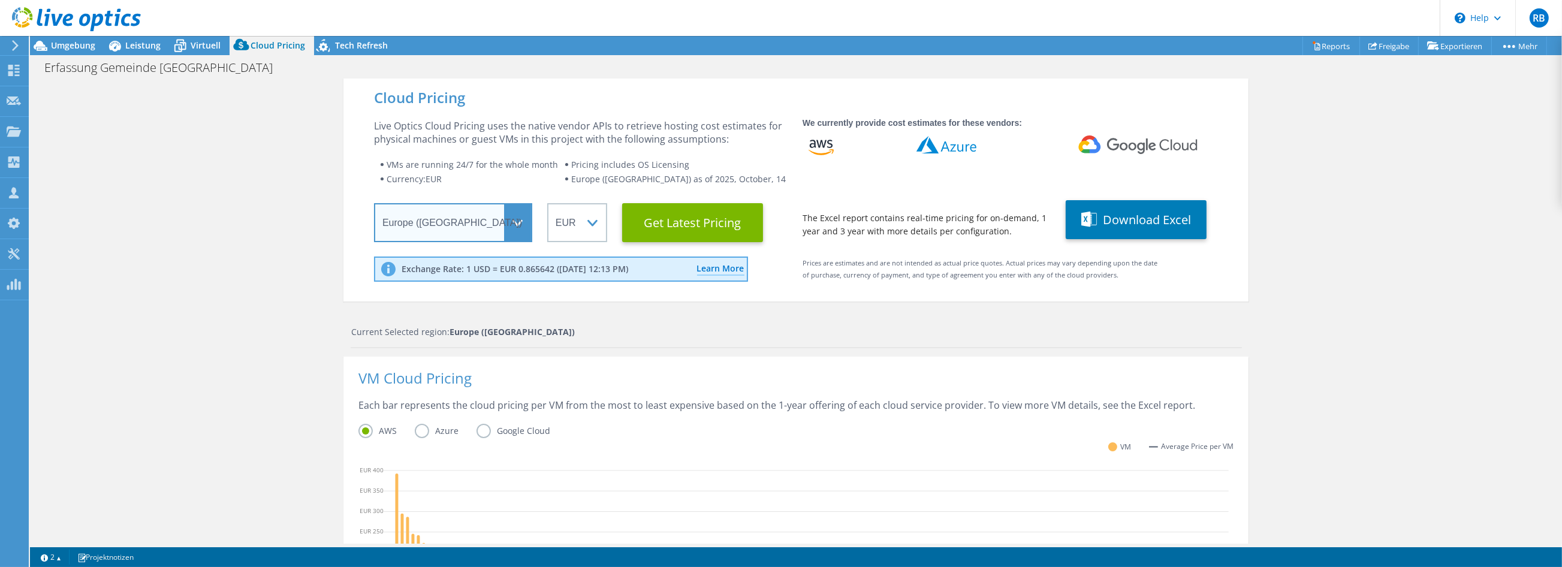
click at [486, 231] on select "Select a Region [GEOGRAPHIC_DATA] ([GEOGRAPHIC_DATA]) [GEOGRAPHIC_DATA] ([GEOGR…" at bounding box center [453, 222] width 158 height 39
select select "EUFrankfurt"
click at [374, 203] on select "Select a Region [GEOGRAPHIC_DATA] ([GEOGRAPHIC_DATA]) [GEOGRAPHIC_DATA] ([GEOGR…" at bounding box center [453, 222] width 158 height 39
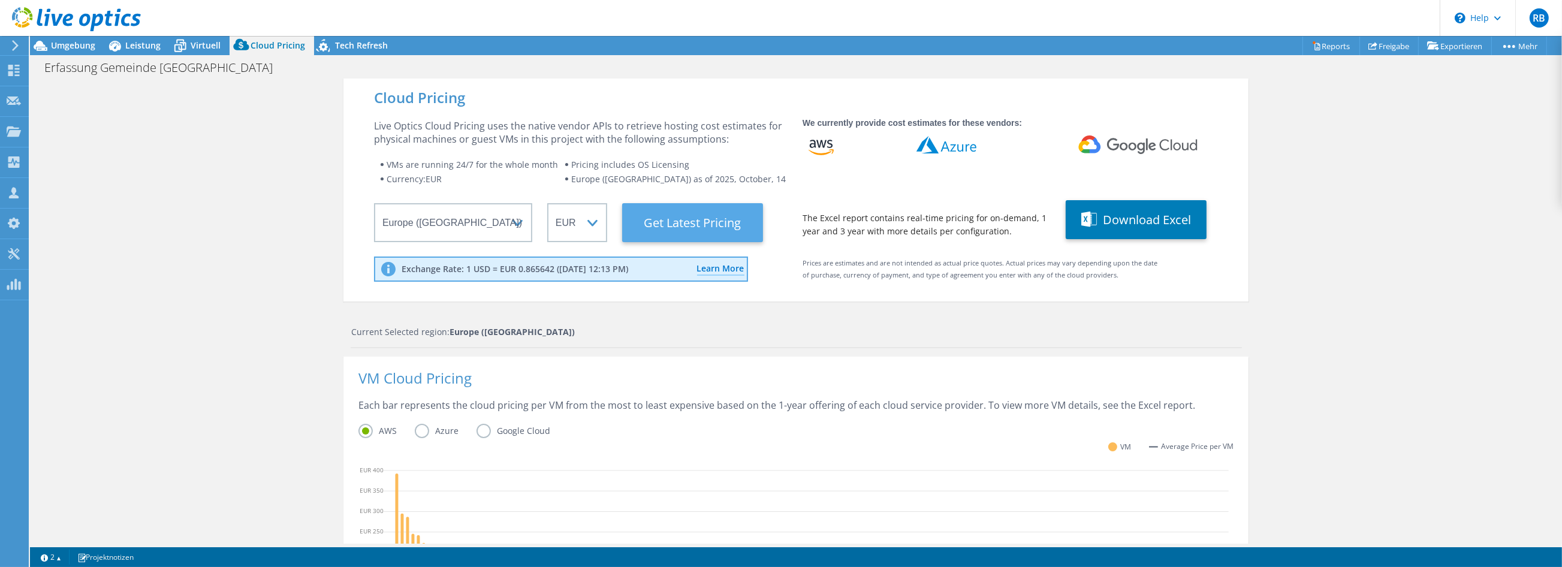
drag, startPoint x: 726, startPoint y: 226, endPoint x: 728, endPoint y: 238, distance: 12.0
click at [726, 226] on Latest "Get Latest Pricing" at bounding box center [692, 222] width 141 height 39
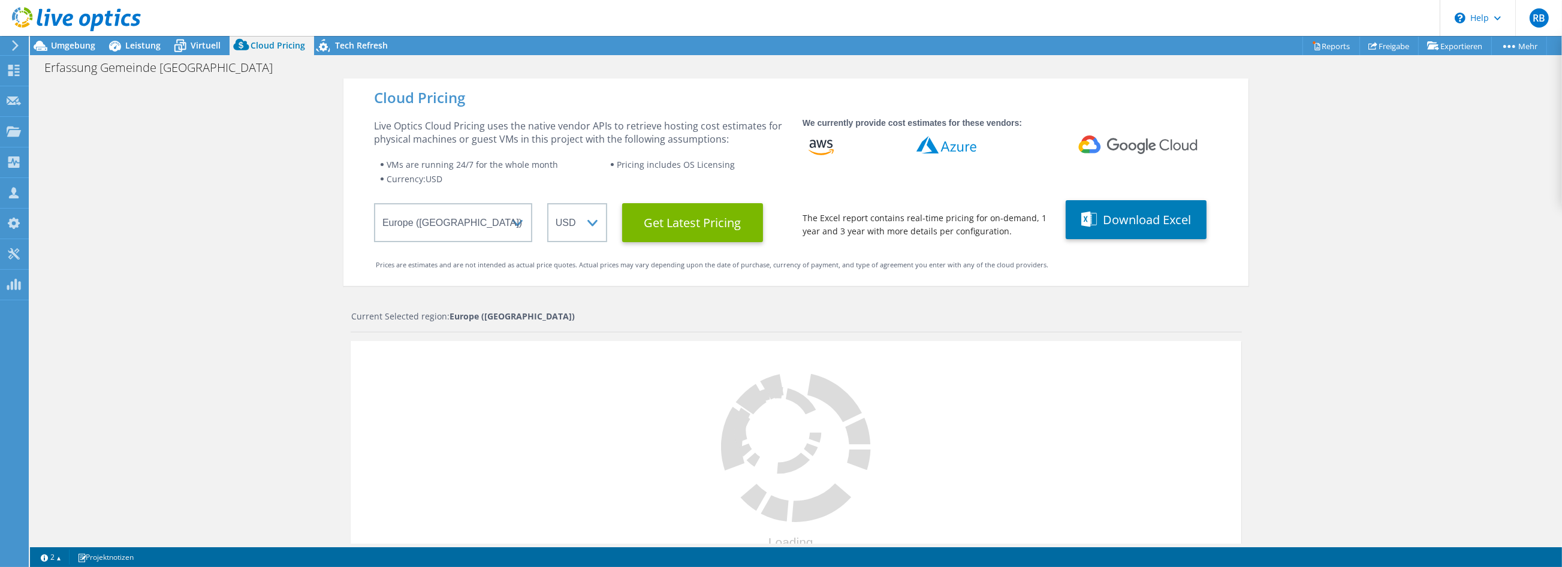
select select "EUR"
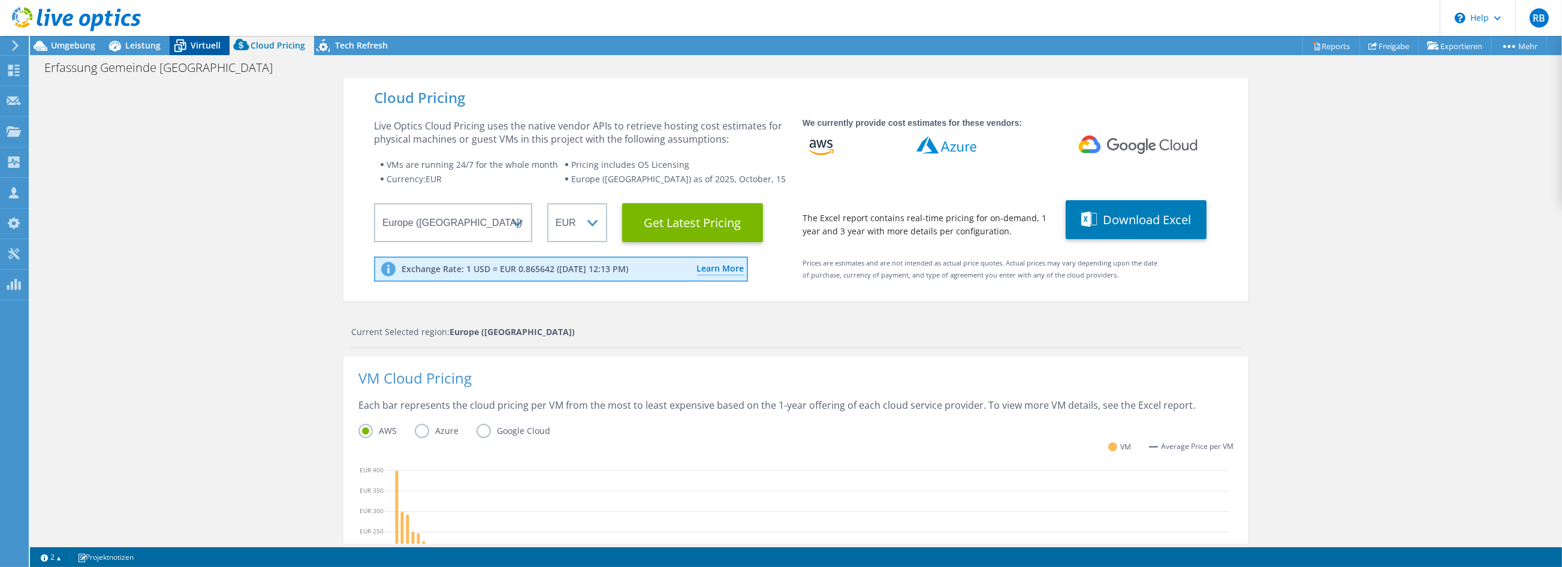
click at [206, 46] on span "Virtuell" at bounding box center [206, 45] width 30 height 11
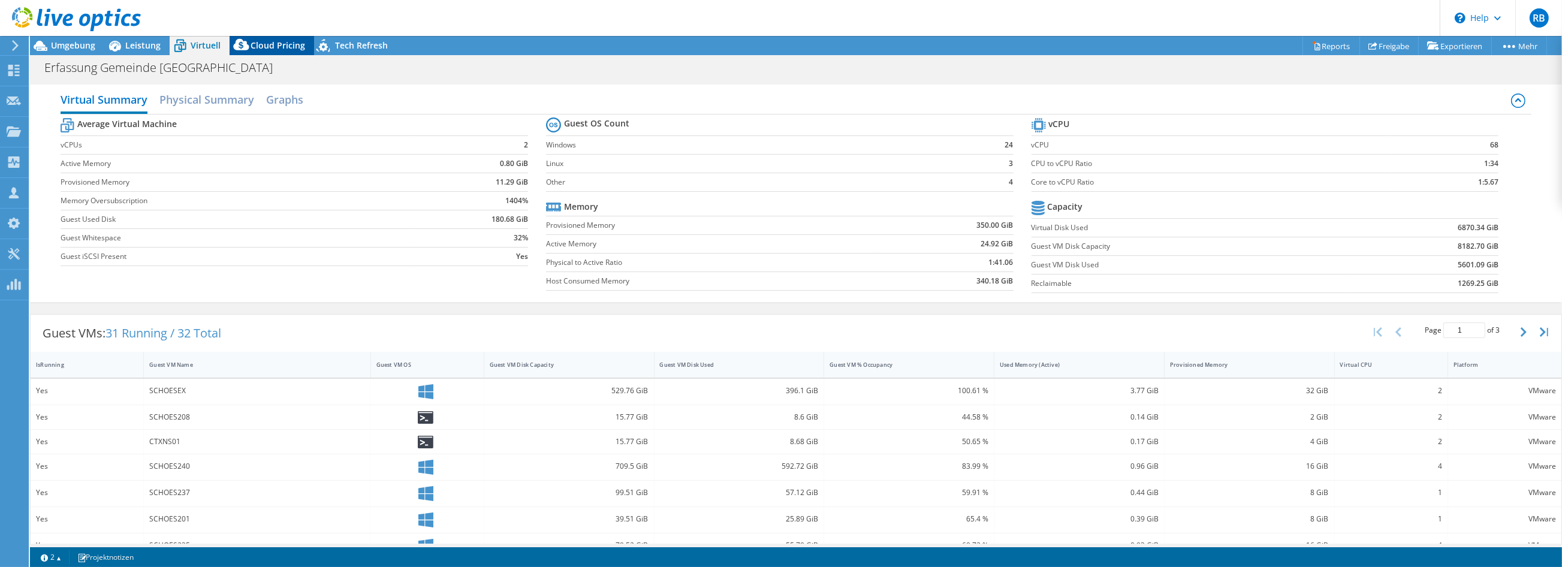
click at [270, 44] on span "Cloud Pricing" at bounding box center [278, 45] width 55 height 11
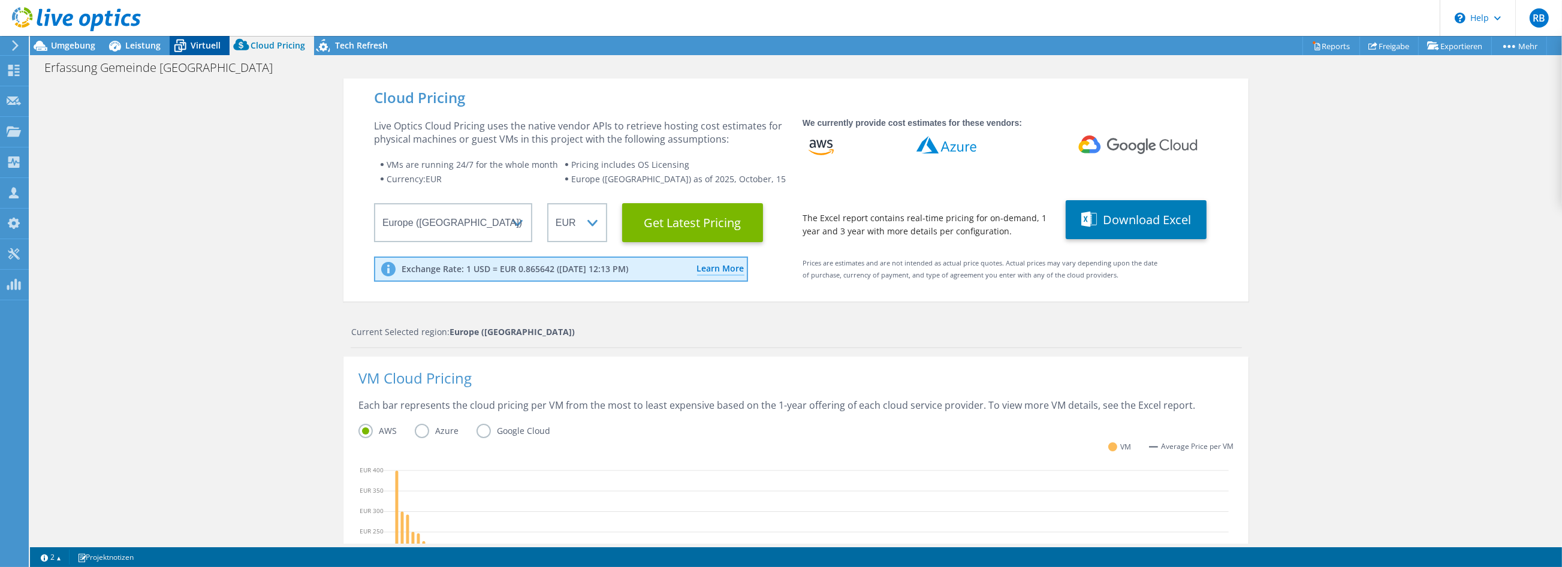
click at [201, 53] on div "Virtuell" at bounding box center [200, 45] width 60 height 19
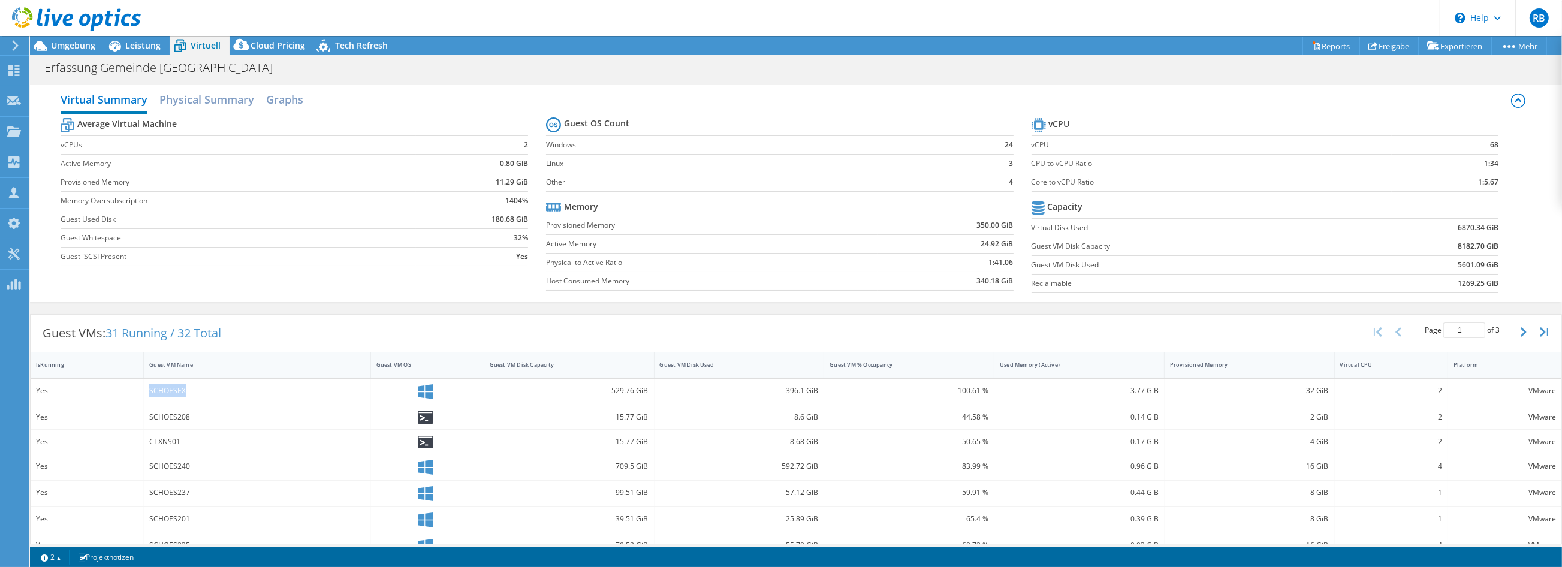
drag, startPoint x: 149, startPoint y: 387, endPoint x: 188, endPoint y: 388, distance: 39.0
click at [188, 388] on div "SCHOESEX" at bounding box center [256, 390] width 215 height 13
click at [269, 44] on span "Cloud Pricing" at bounding box center [278, 45] width 55 height 11
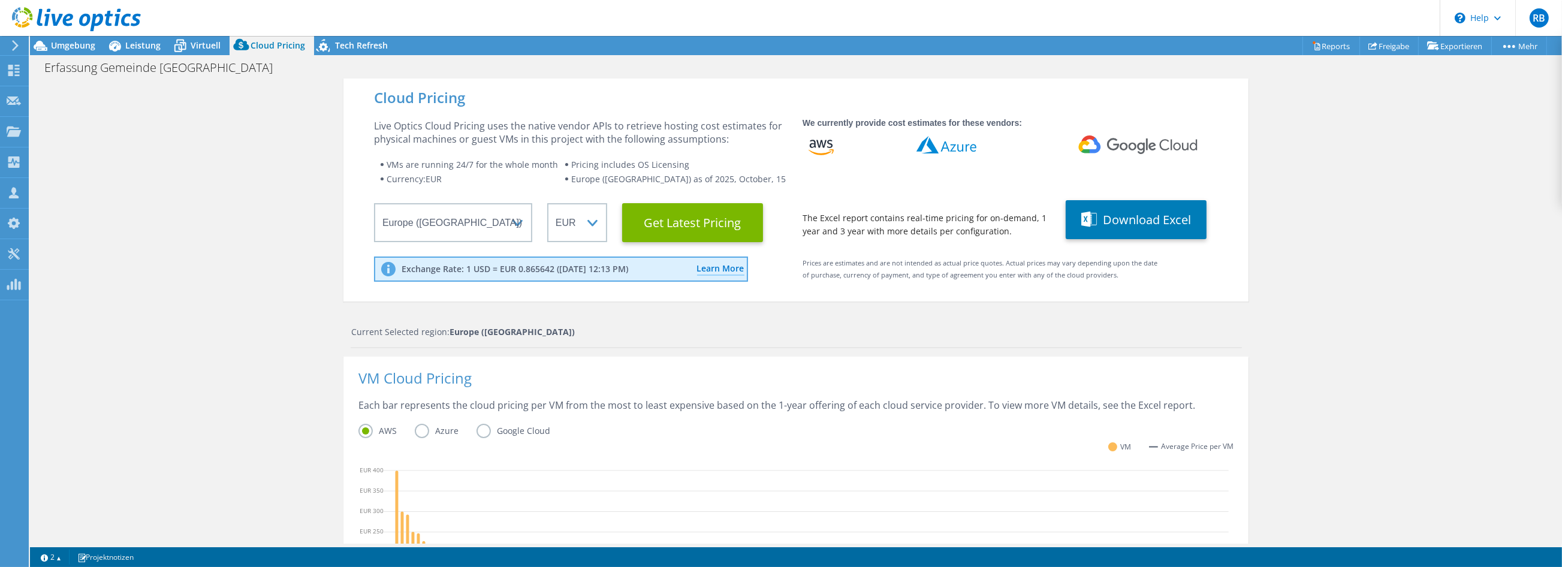
scroll to position [133, 0]
click at [580, 431] on div "AWS Azure Google Cloud" at bounding box center [795, 433] width 875 height 19
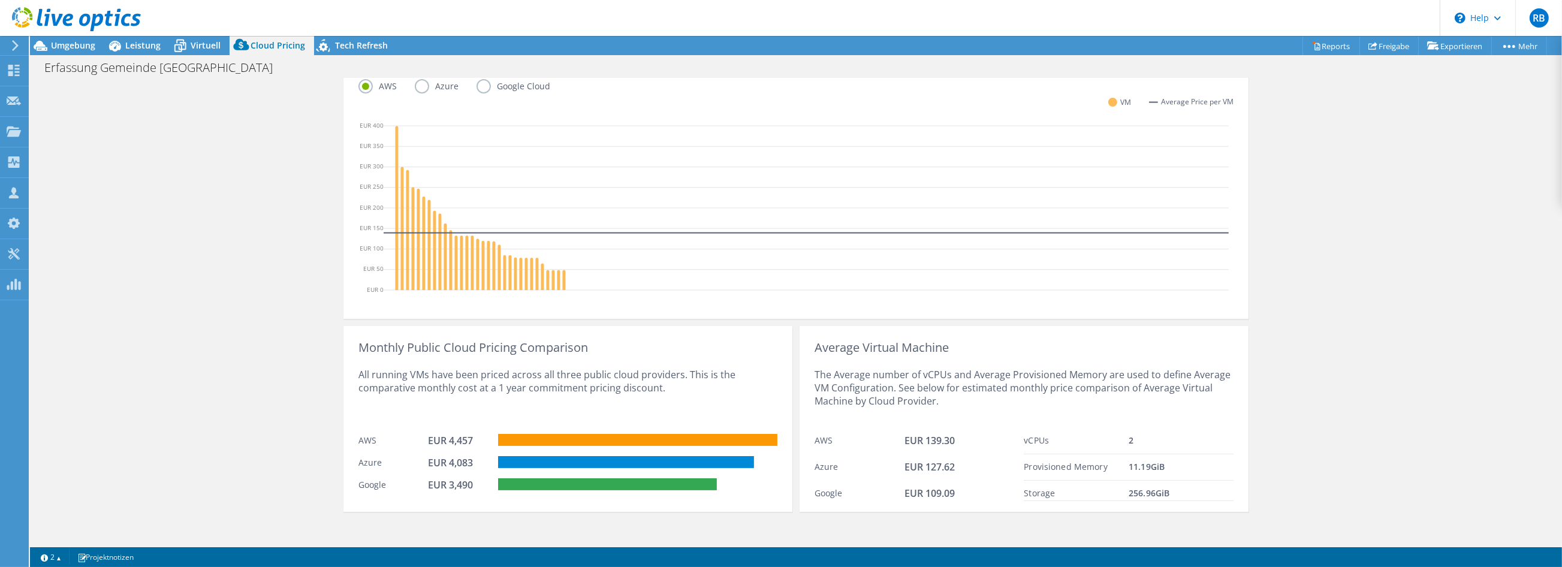
scroll to position [350, 0]
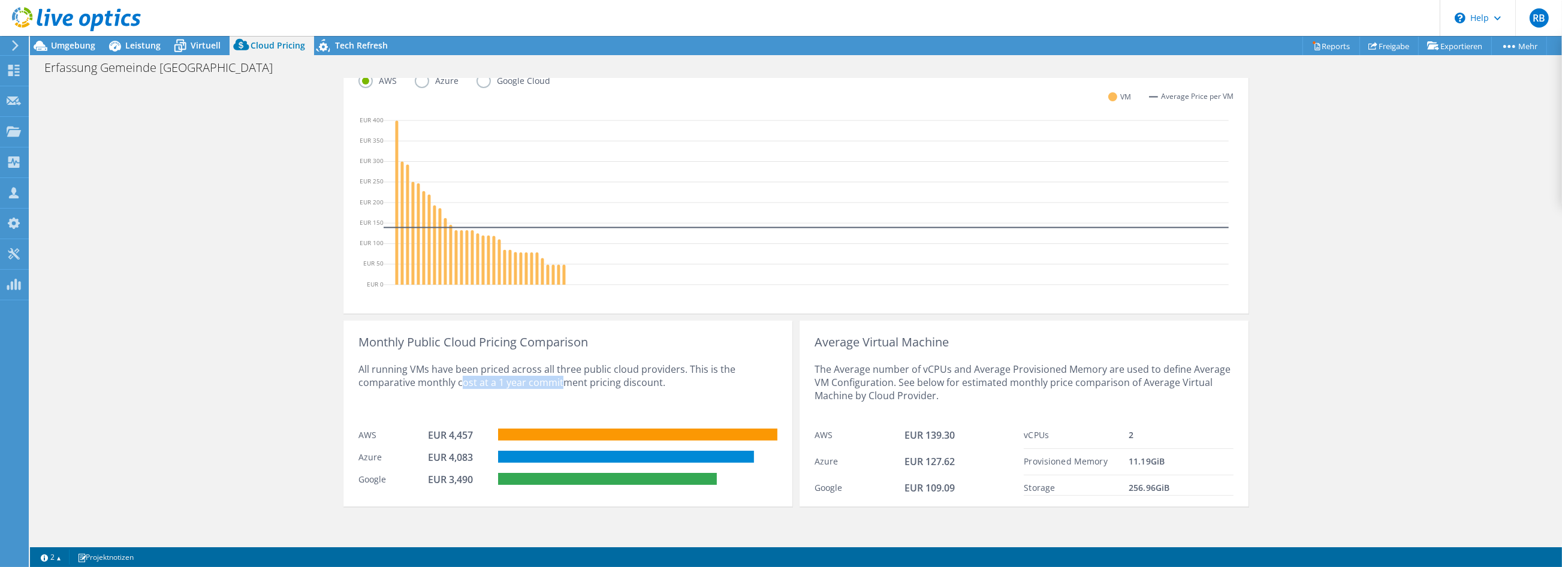
drag, startPoint x: 455, startPoint y: 382, endPoint x: 554, endPoint y: 382, distance: 98.9
click at [554, 382] on div "All running VMs have been priced across all three public cloud providers. This …" at bounding box center [567, 386] width 419 height 74
drag, startPoint x: 443, startPoint y: 480, endPoint x: 470, endPoint y: 501, distance: 34.2
click at [474, 459] on div "EUR 3,490" at bounding box center [459, 479] width 60 height 13
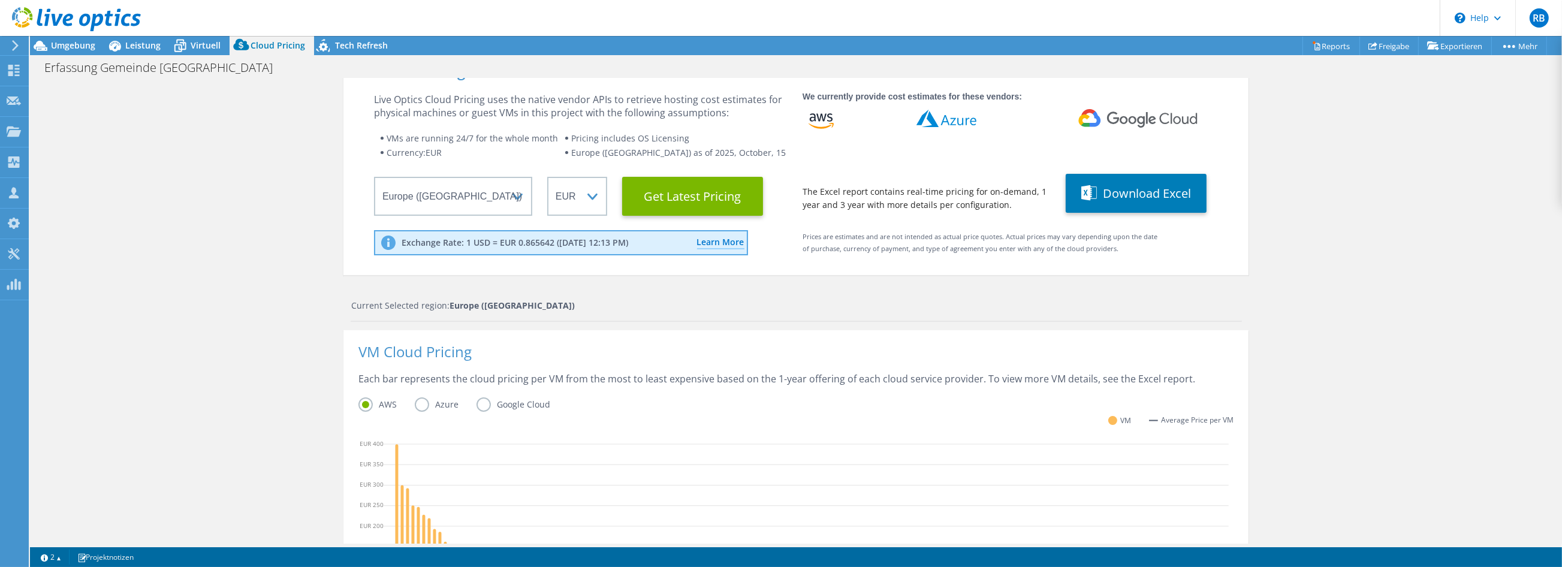
scroll to position [0, 0]
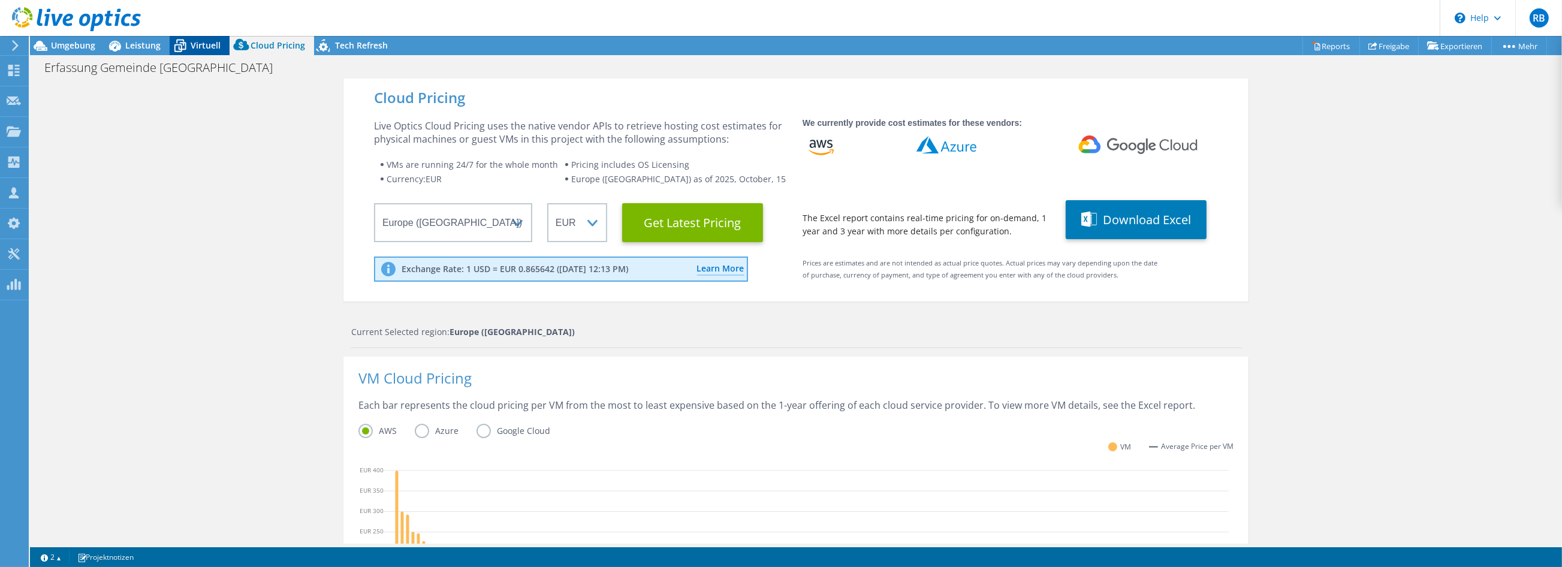
click at [203, 51] on span "Virtuell" at bounding box center [206, 45] width 30 height 11
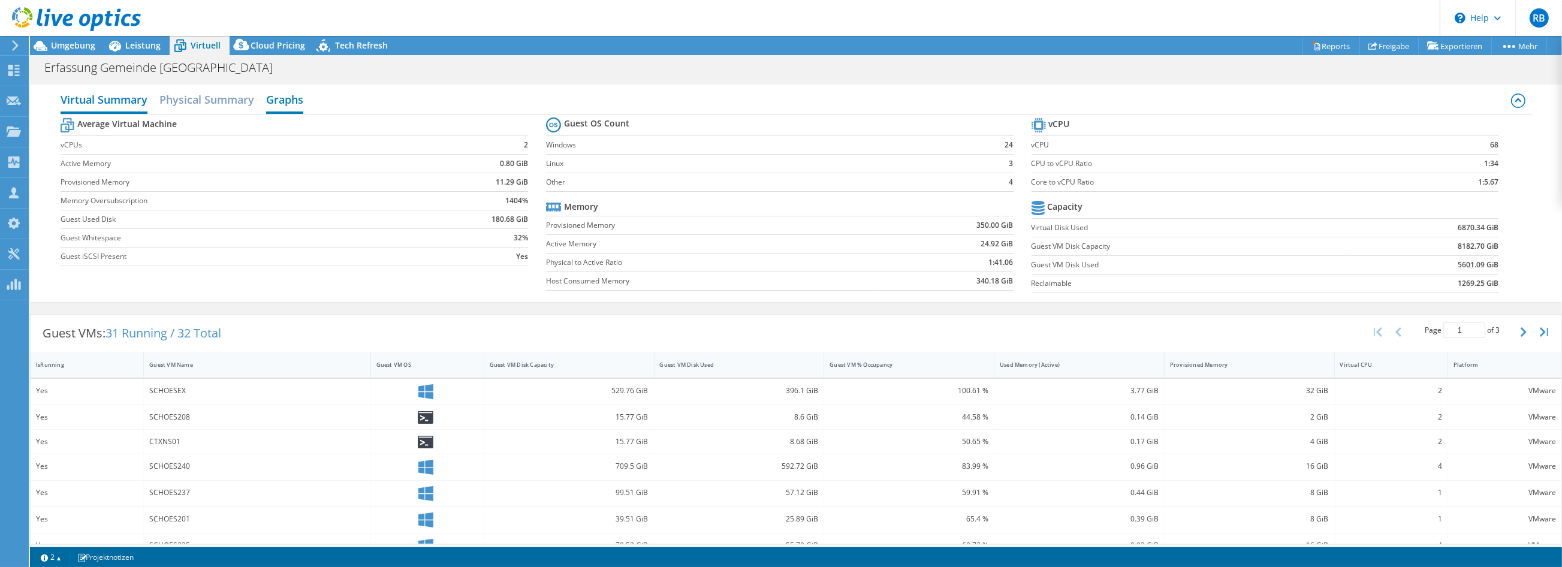
click at [288, 102] on h2 "Graphs" at bounding box center [284, 101] width 37 height 26
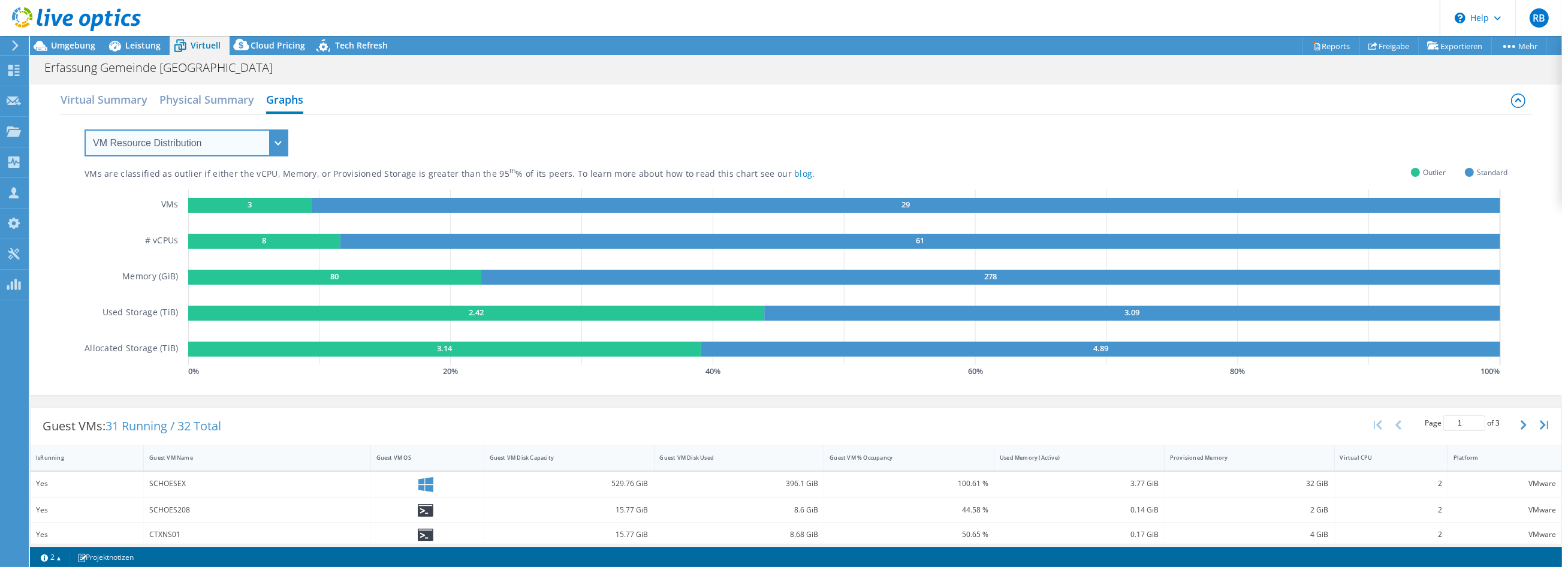
click at [187, 149] on select "VM Resource Distribution Provisioning Contrast Over Provisioning" at bounding box center [187, 142] width 204 height 27
select select "Over Provisioning"
click at [85, 129] on select "VM Resource Distribution Provisioning Contrast Over Provisioning" at bounding box center [187, 142] width 204 height 27
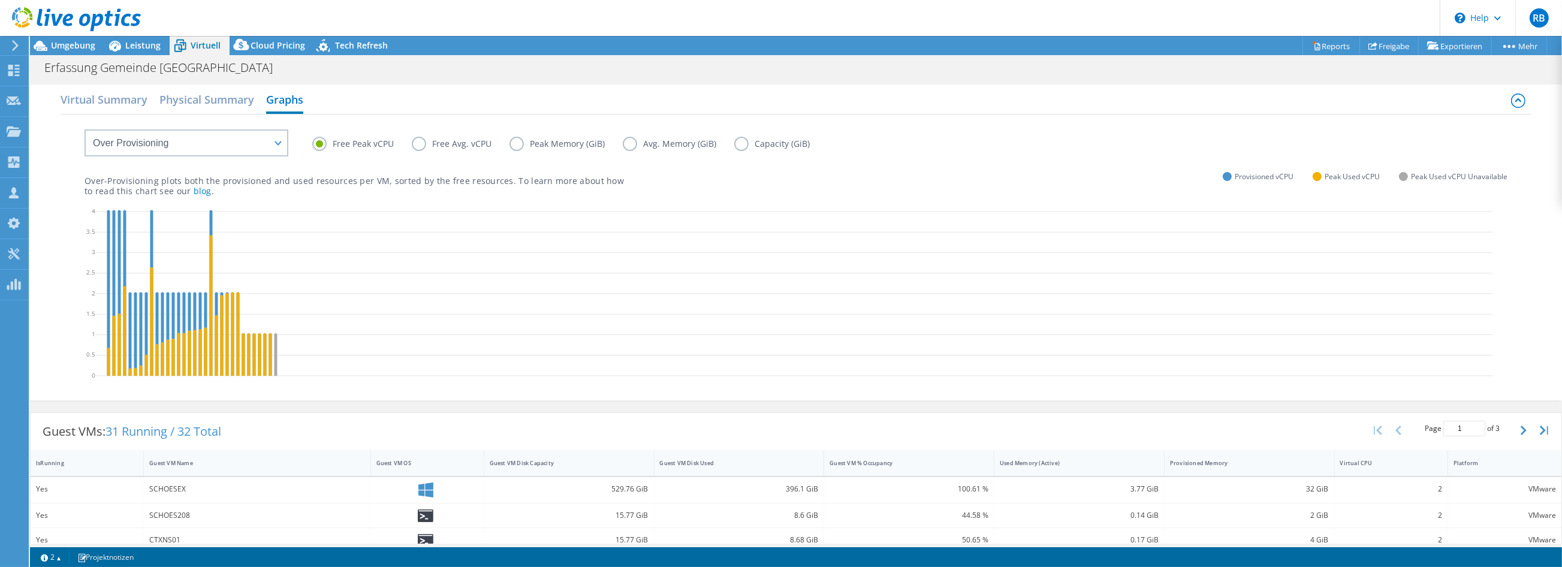
click at [418, 142] on label "Free Avg. vCPU" at bounding box center [461, 144] width 98 height 14
click at [0, 0] on input "Free Avg. vCPU" at bounding box center [0, 0] width 0 height 0
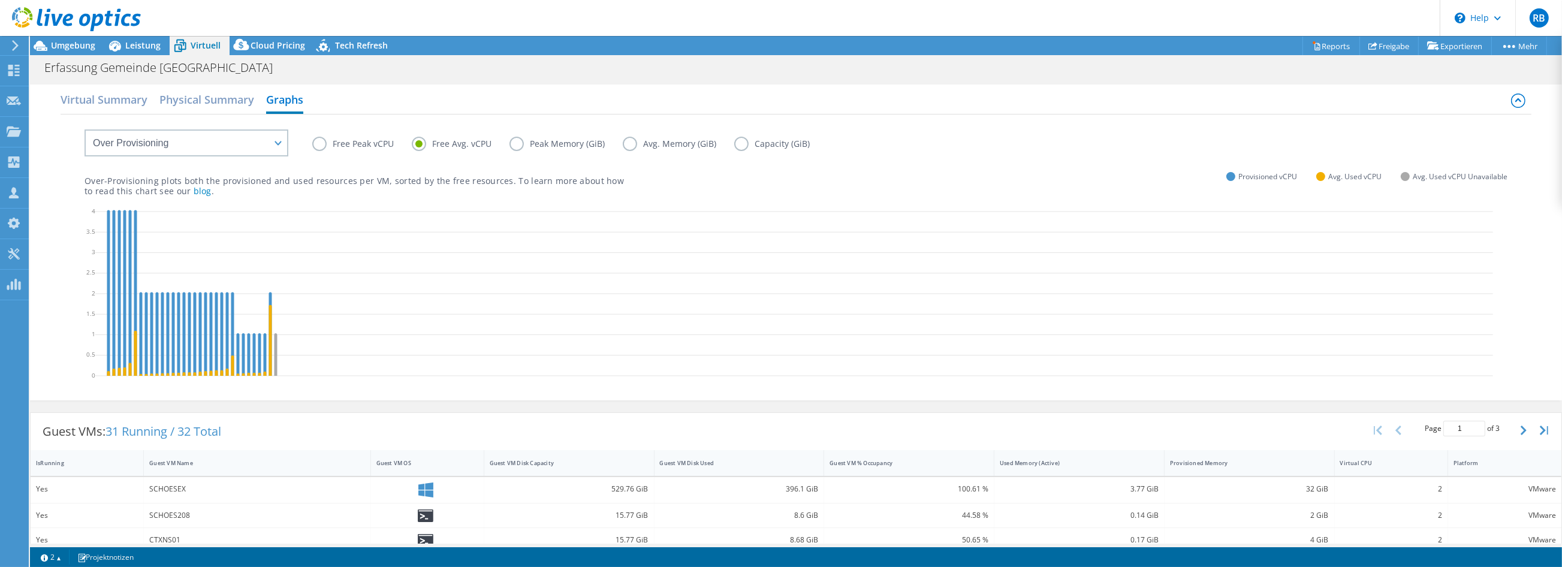
click at [317, 145] on label "Free Peak vCPU" at bounding box center [362, 144] width 100 height 14
click at [0, 0] on input "Free Peak vCPU" at bounding box center [0, 0] width 0 height 0
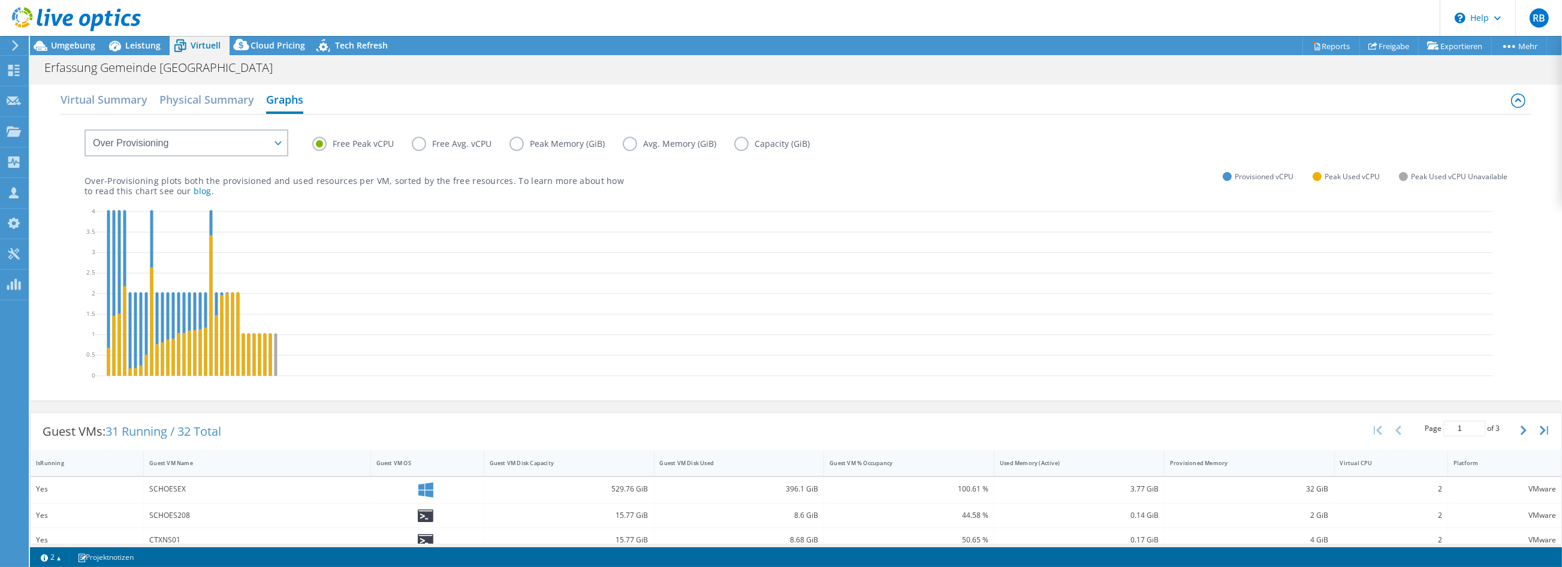
click at [518, 138] on label "Peak Memory (GiB)" at bounding box center [565, 144] width 113 height 14
click at [0, 0] on input "Peak Memory (GiB)" at bounding box center [0, 0] width 0 height 0
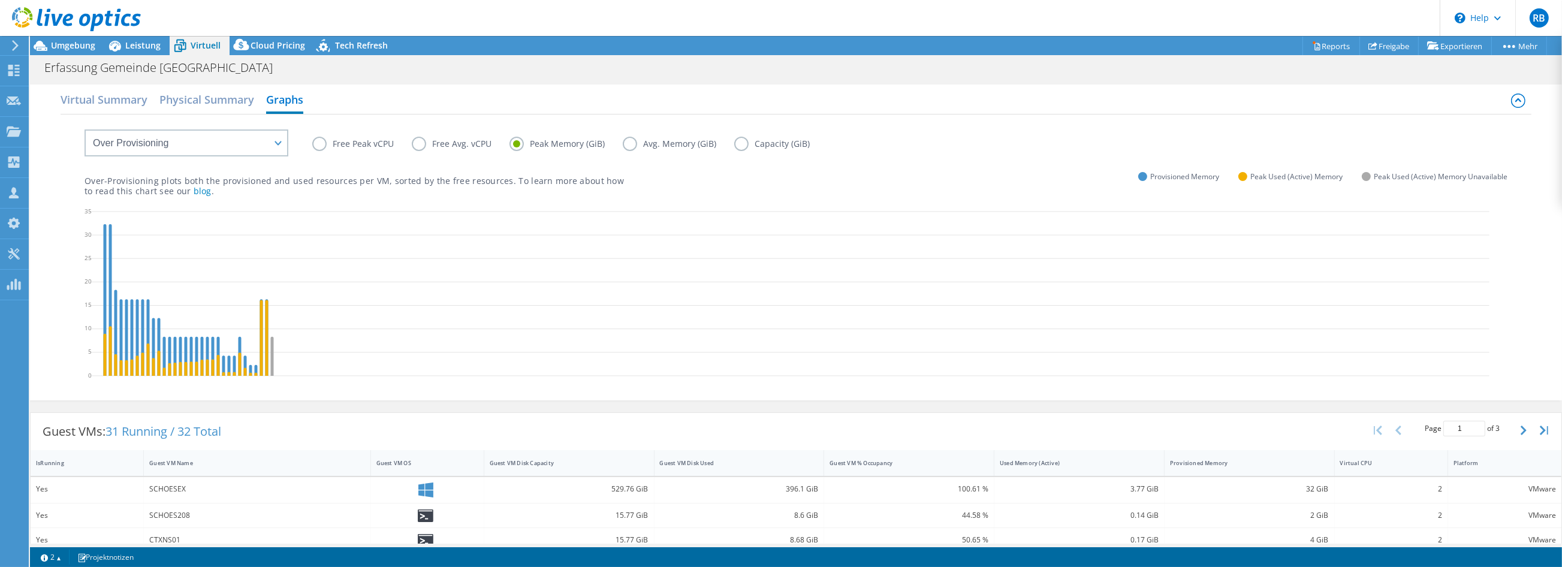
click at [419, 142] on label "Free Avg. vCPU" at bounding box center [461, 144] width 98 height 14
click at [0, 0] on input "Free Avg. vCPU" at bounding box center [0, 0] width 0 height 0
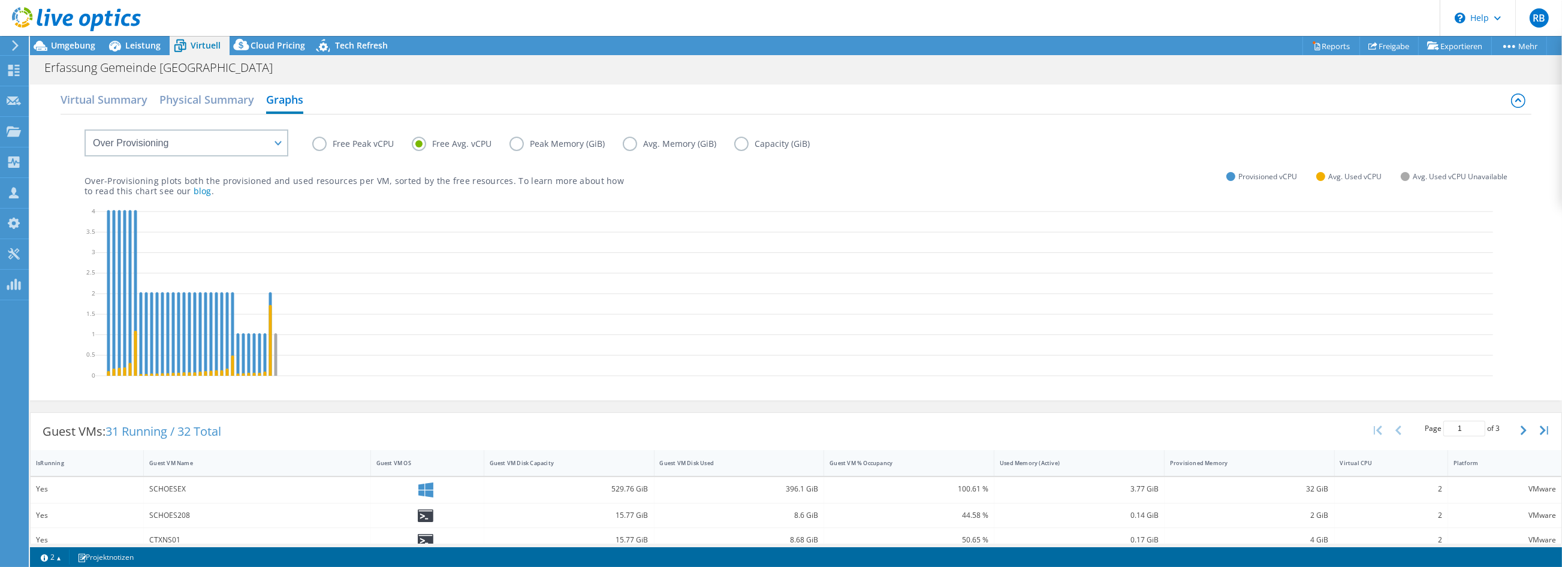
click at [228, 13] on header "RB Teammitglied [PERSON_NAME] [EMAIL_ADDRESS][PERSON_NAME][PERSON_NAME][DOMAIN_…" at bounding box center [781, 18] width 1562 height 36
click at [265, 46] on span "Cloud Pricing" at bounding box center [278, 45] width 55 height 11
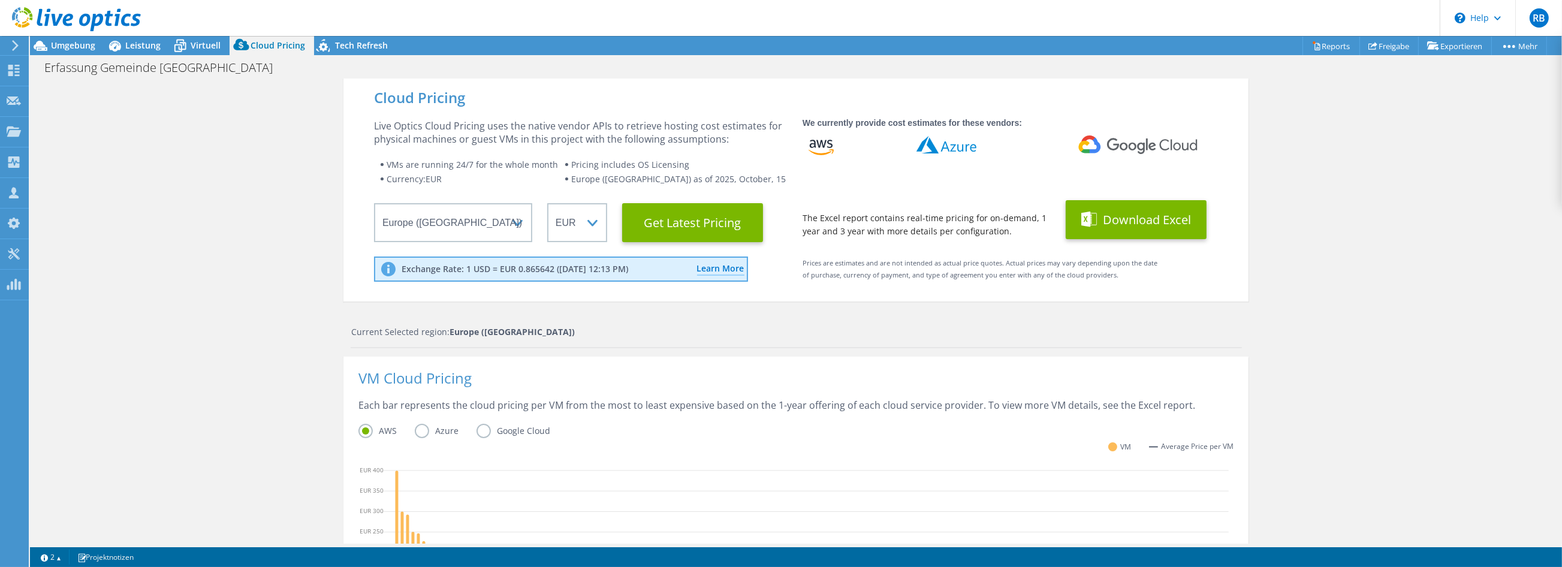
click at [1105, 220] on button "Download Excel" at bounding box center [1136, 219] width 141 height 39
click at [194, 195] on div "Cloud Pricing Live Optics Cloud Pricing uses the native vendor APIs to retrieve…" at bounding box center [796, 487] width 1532 height 816
